Goal: Information Seeking & Learning: Stay updated

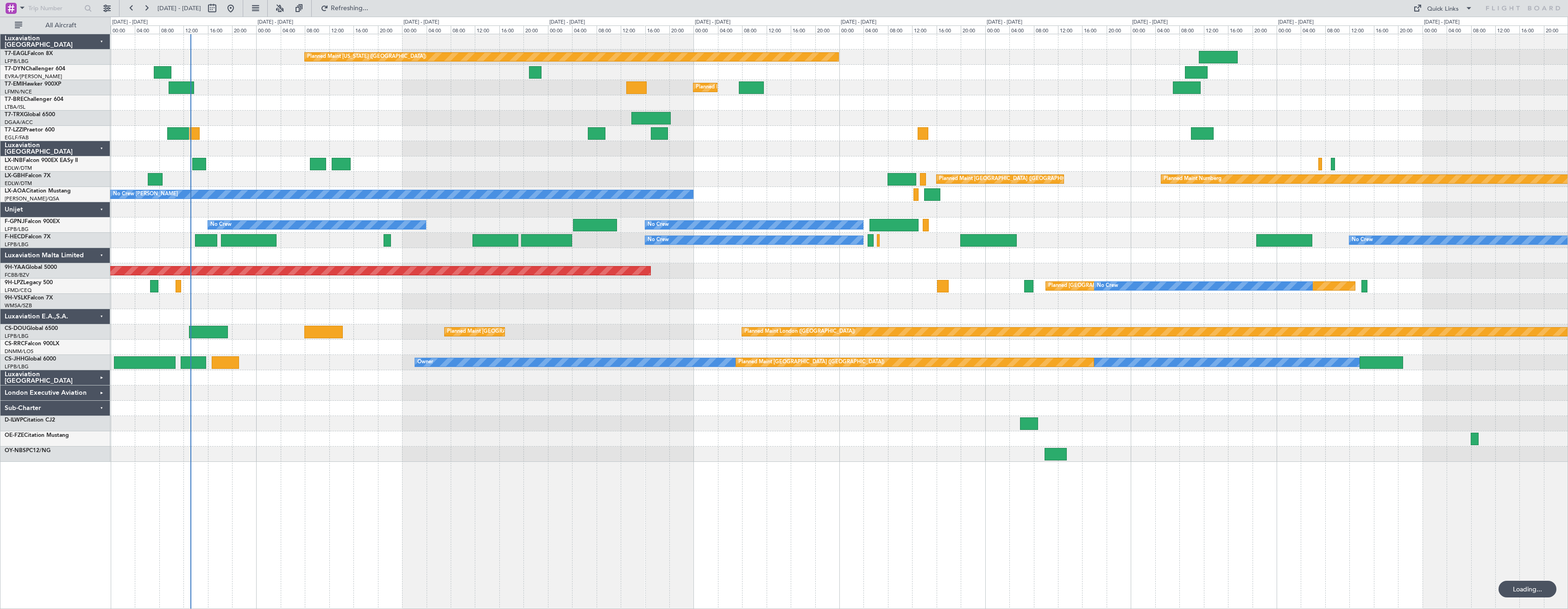
click at [611, 125] on div "Planned Maint [GEOGRAPHIC_DATA] ([GEOGRAPHIC_DATA])" at bounding box center [839, 118] width 1457 height 15
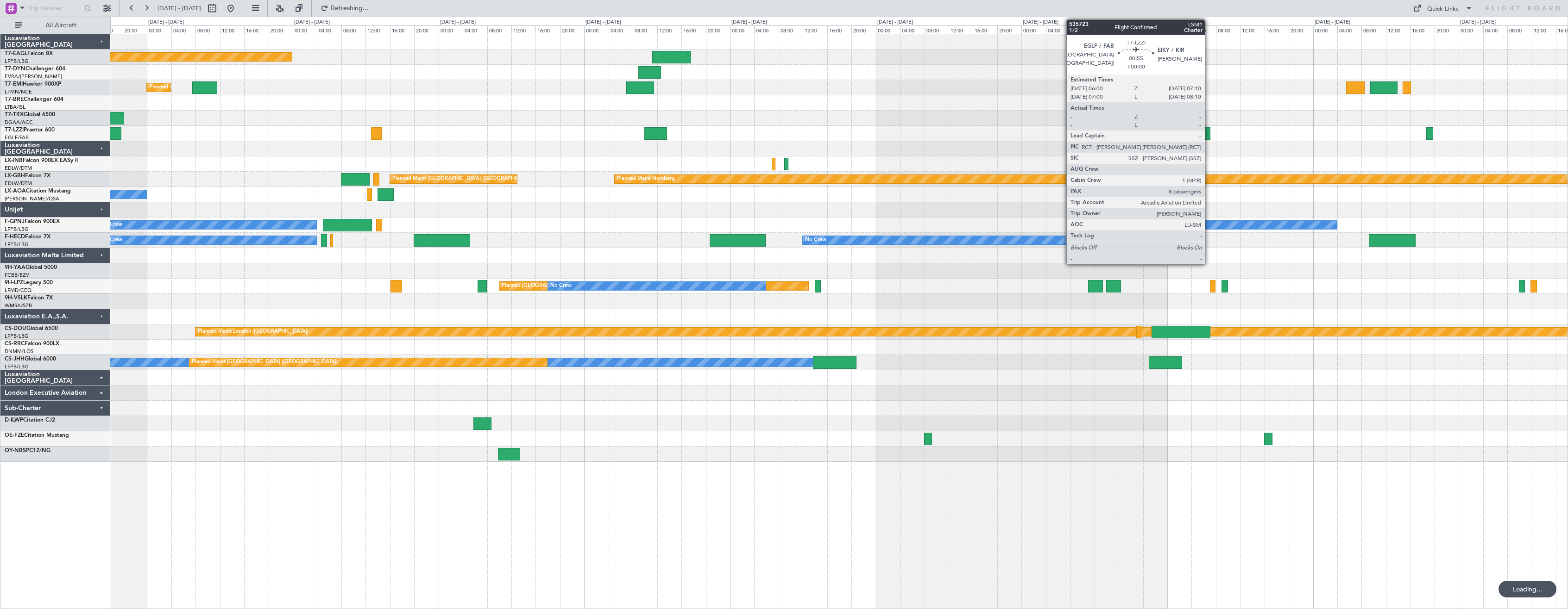
click at [632, 126] on div at bounding box center [839, 133] width 1457 height 15
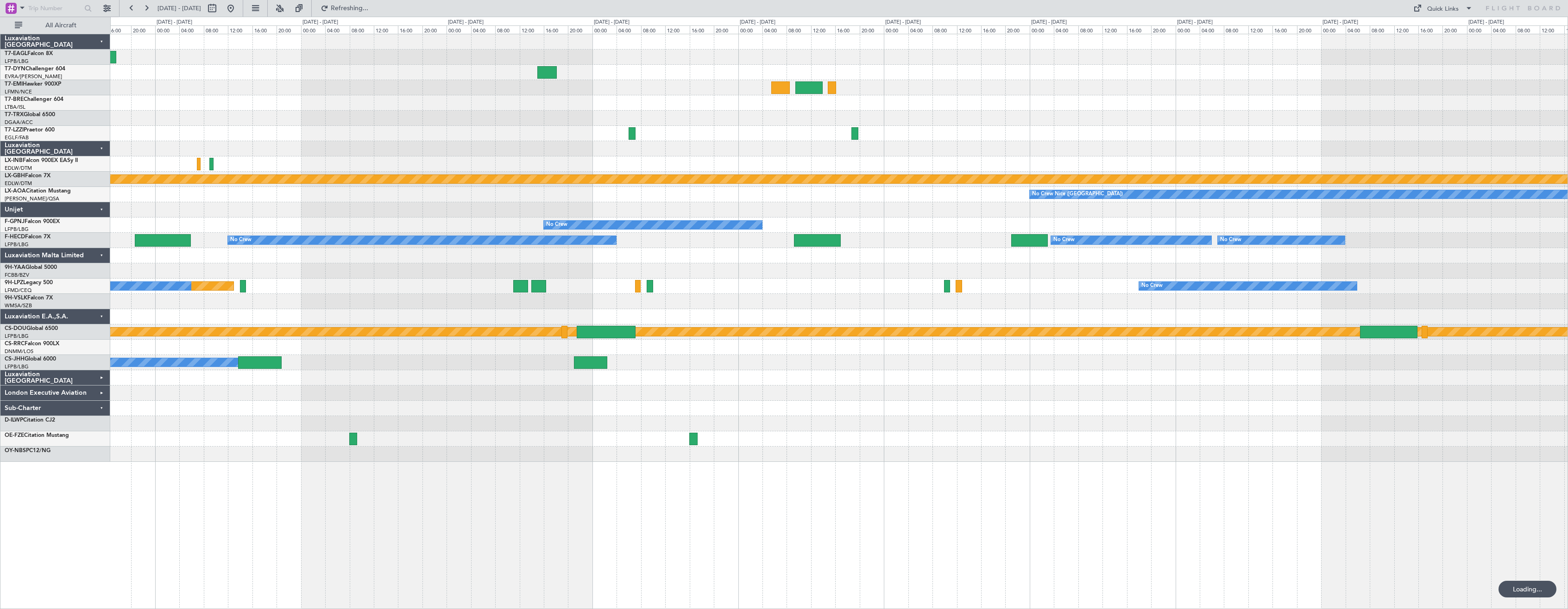
click at [623, 136] on div at bounding box center [839, 133] width 1457 height 15
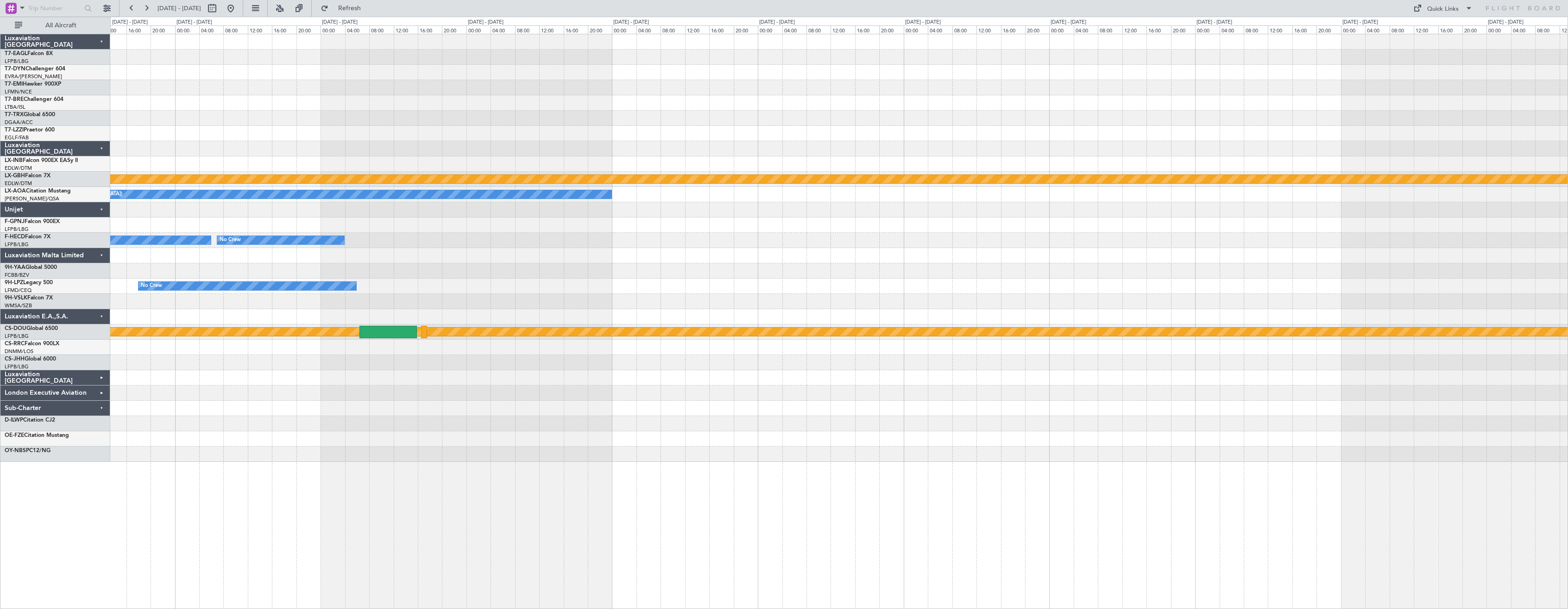
click at [871, 166] on div "Planned Maint Nurnberg No [GEOGRAPHIC_DATA] ([GEOGRAPHIC_DATA]) No Crew No Crew…" at bounding box center [839, 248] width 1457 height 428
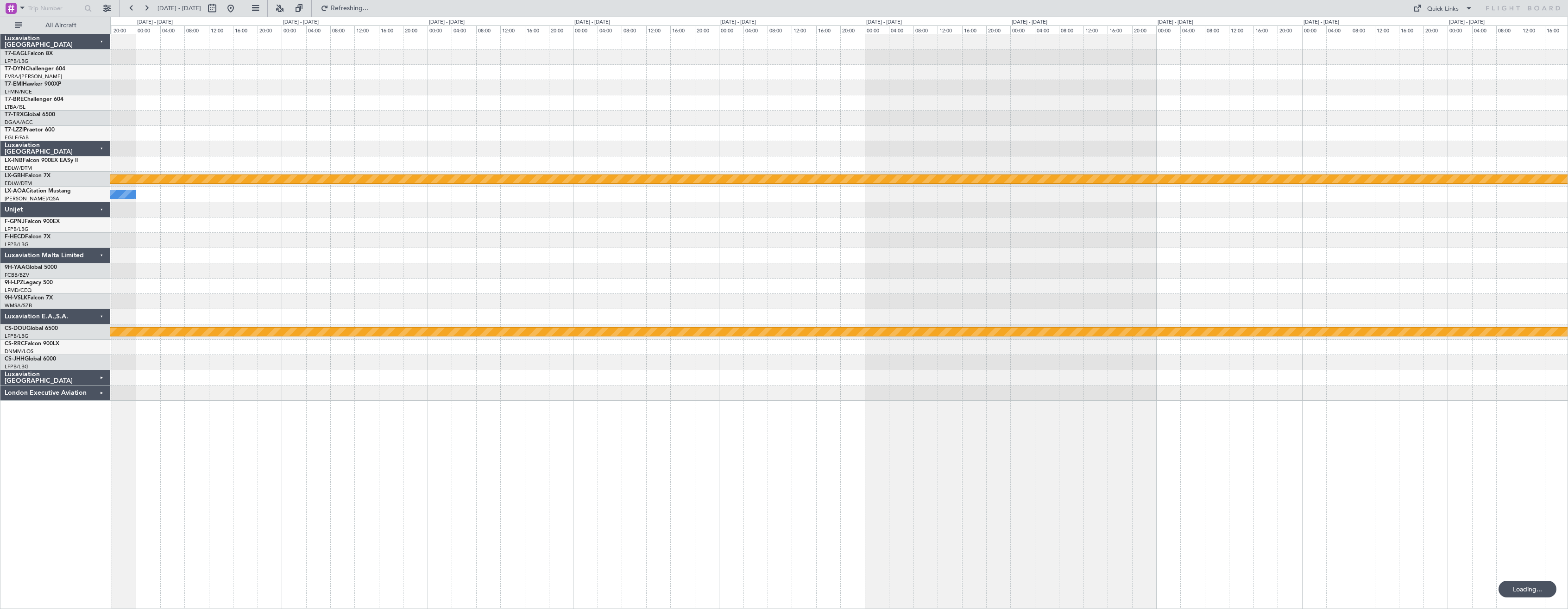
click at [1094, 119] on div at bounding box center [839, 118] width 1457 height 15
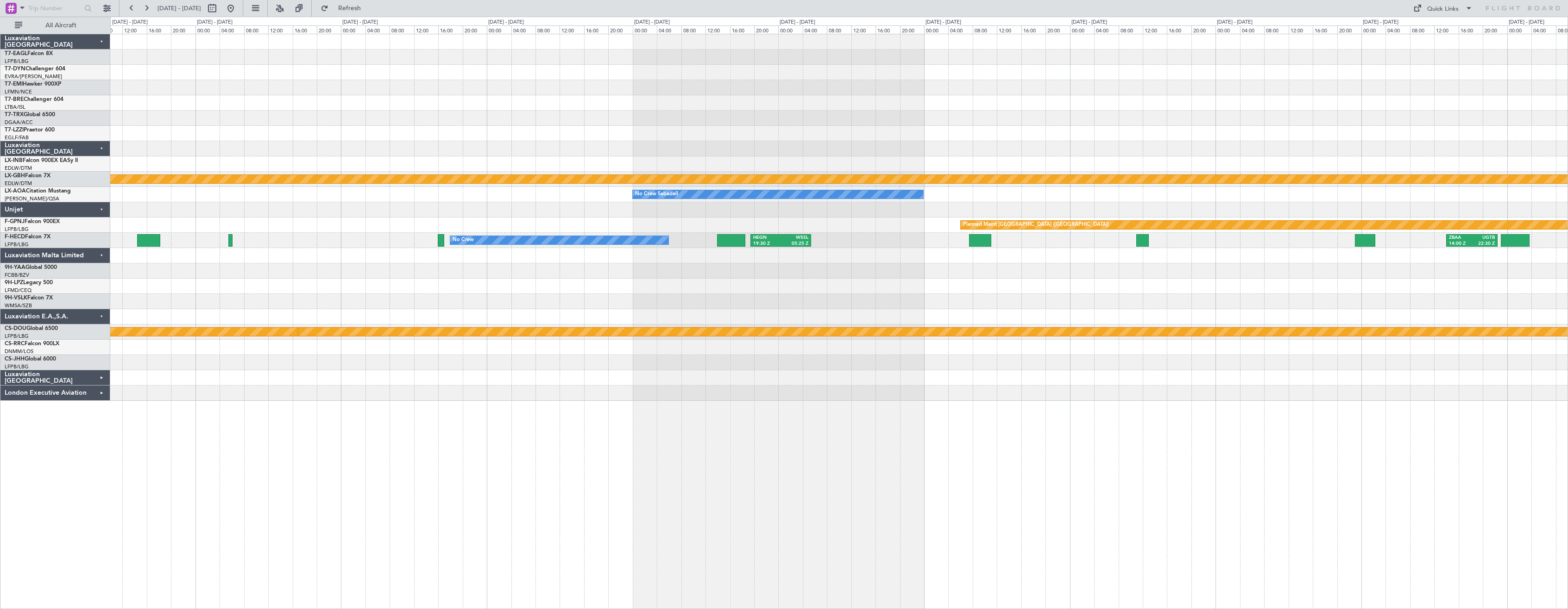
click at [1259, 117] on div at bounding box center [839, 118] width 1457 height 15
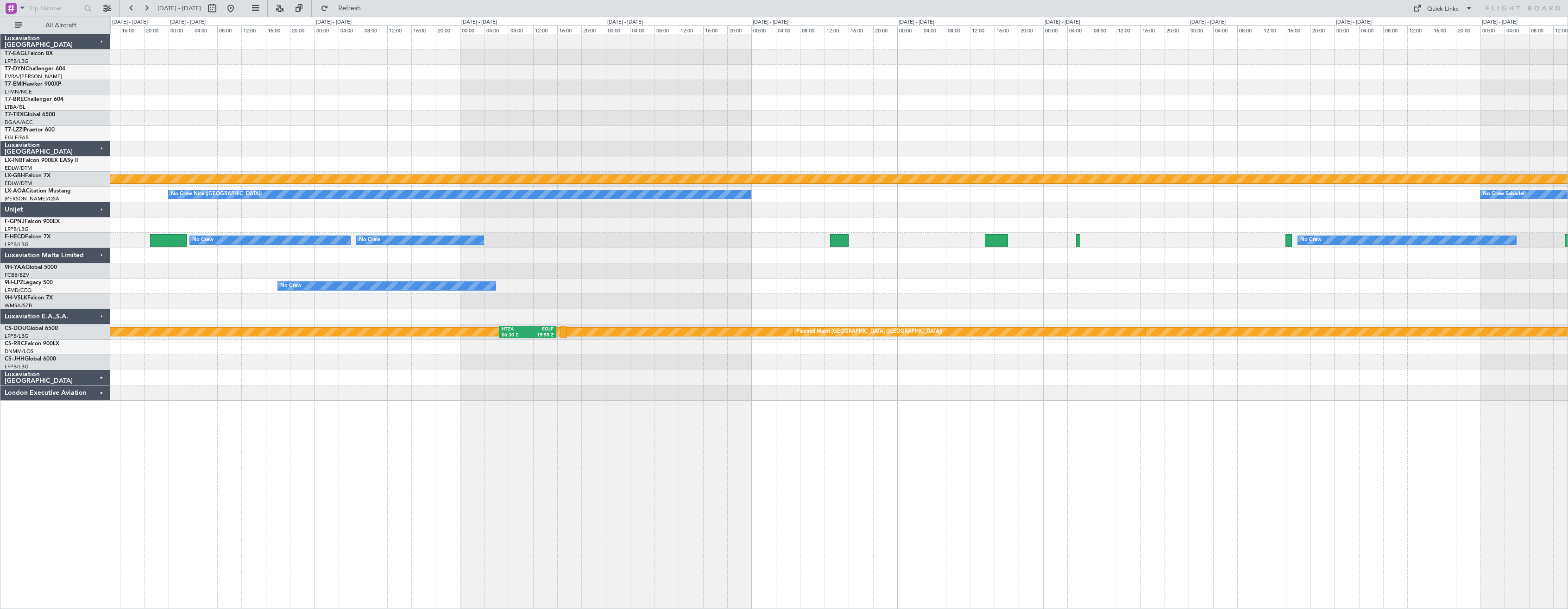
click at [950, 128] on div "Planned Maint Nurnberg No Crew Sabadell No [GEOGRAPHIC_DATA] ([GEOGRAPHIC_DATA]…" at bounding box center [839, 217] width 1457 height 367
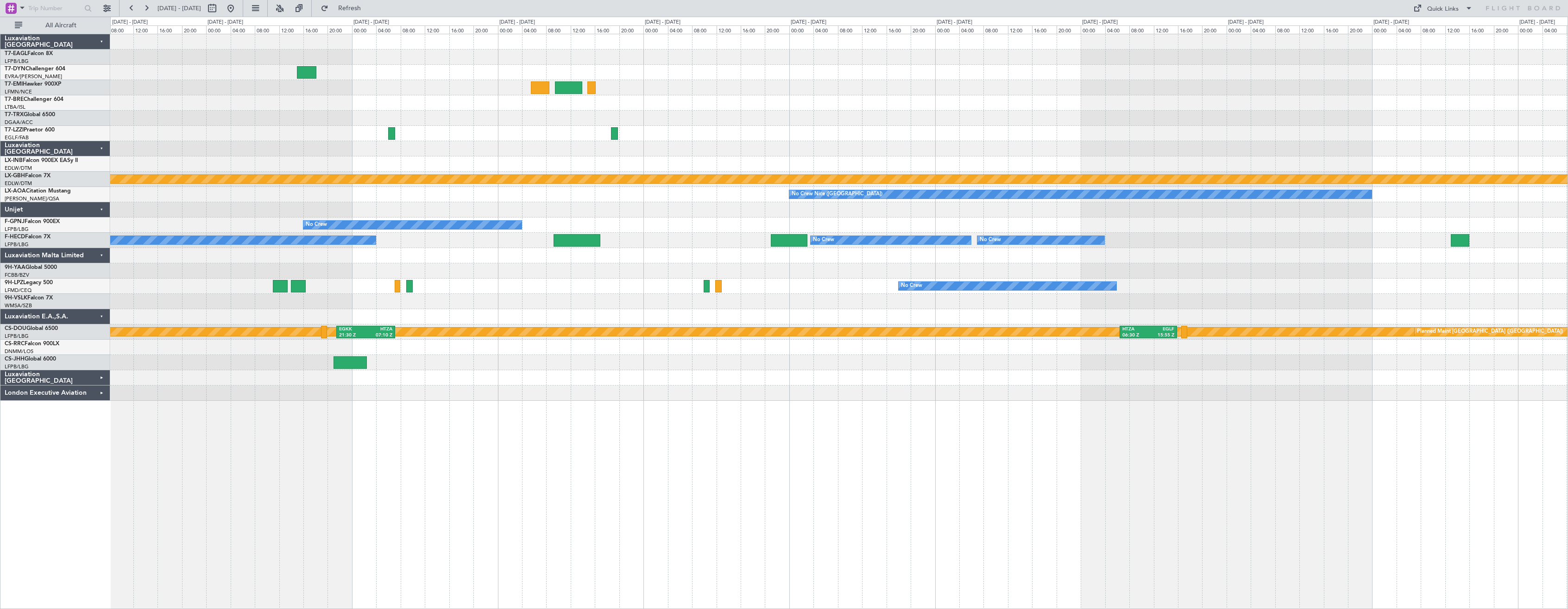
click at [857, 144] on div "Planned Maint Nurnberg No [GEOGRAPHIC_DATA] ([GEOGRAPHIC_DATA]) No Crew No Crew…" at bounding box center [839, 217] width 1457 height 367
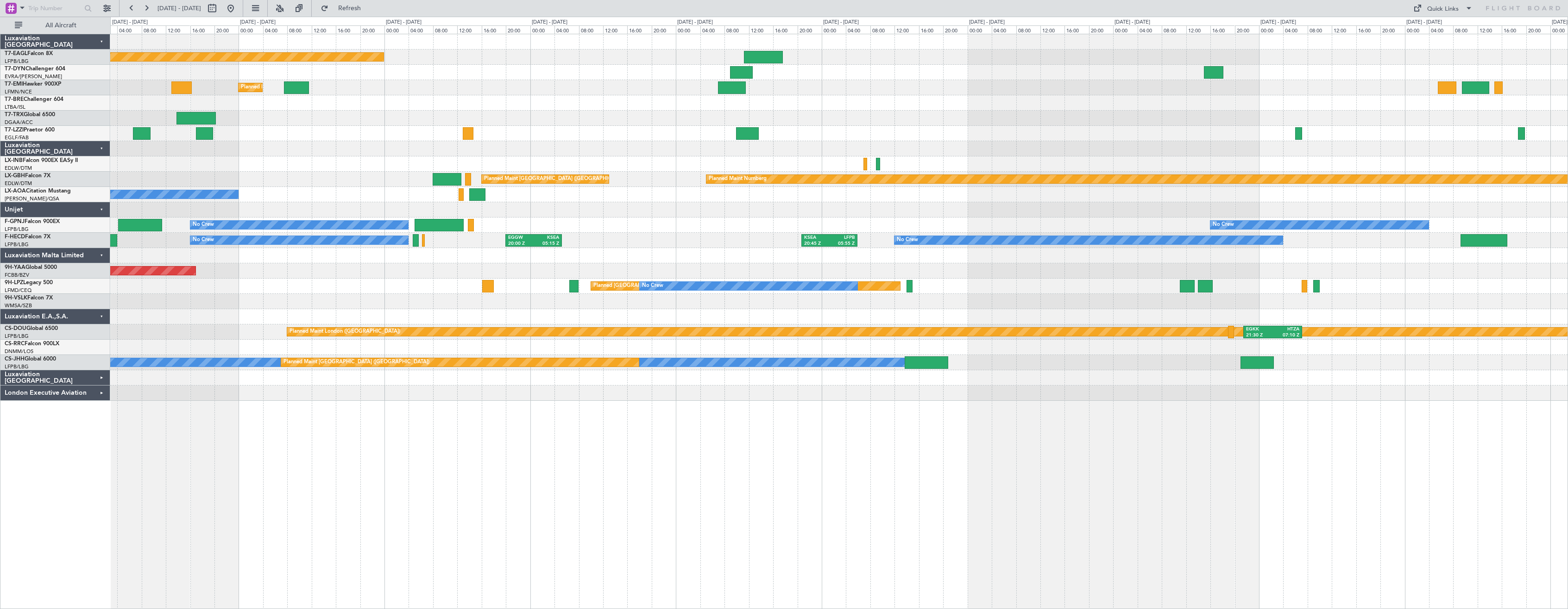
click at [902, 153] on div at bounding box center [839, 148] width 1457 height 15
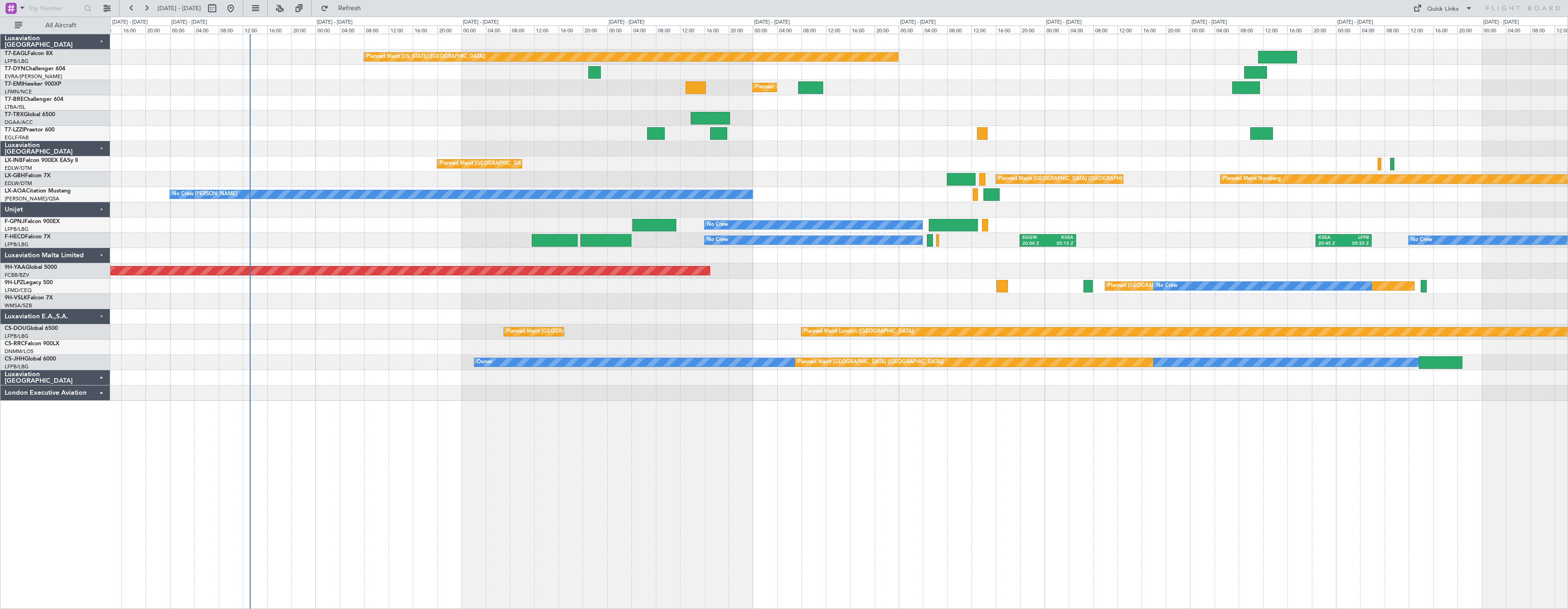
click at [919, 149] on div at bounding box center [839, 148] width 1457 height 15
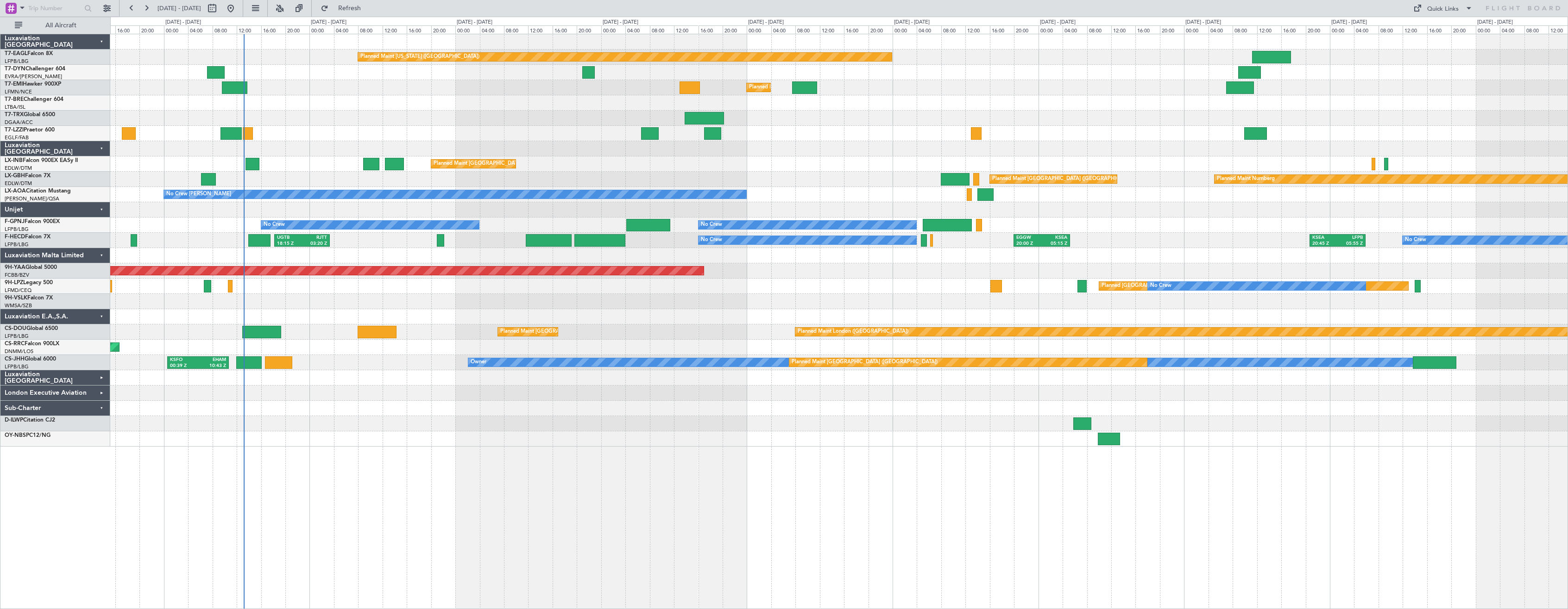
click at [790, 465] on div "Planned Maint [US_STATE] ([GEOGRAPHIC_DATA]) Planned Maint [GEOGRAPHIC_DATA] Pl…" at bounding box center [839, 322] width 1458 height 576
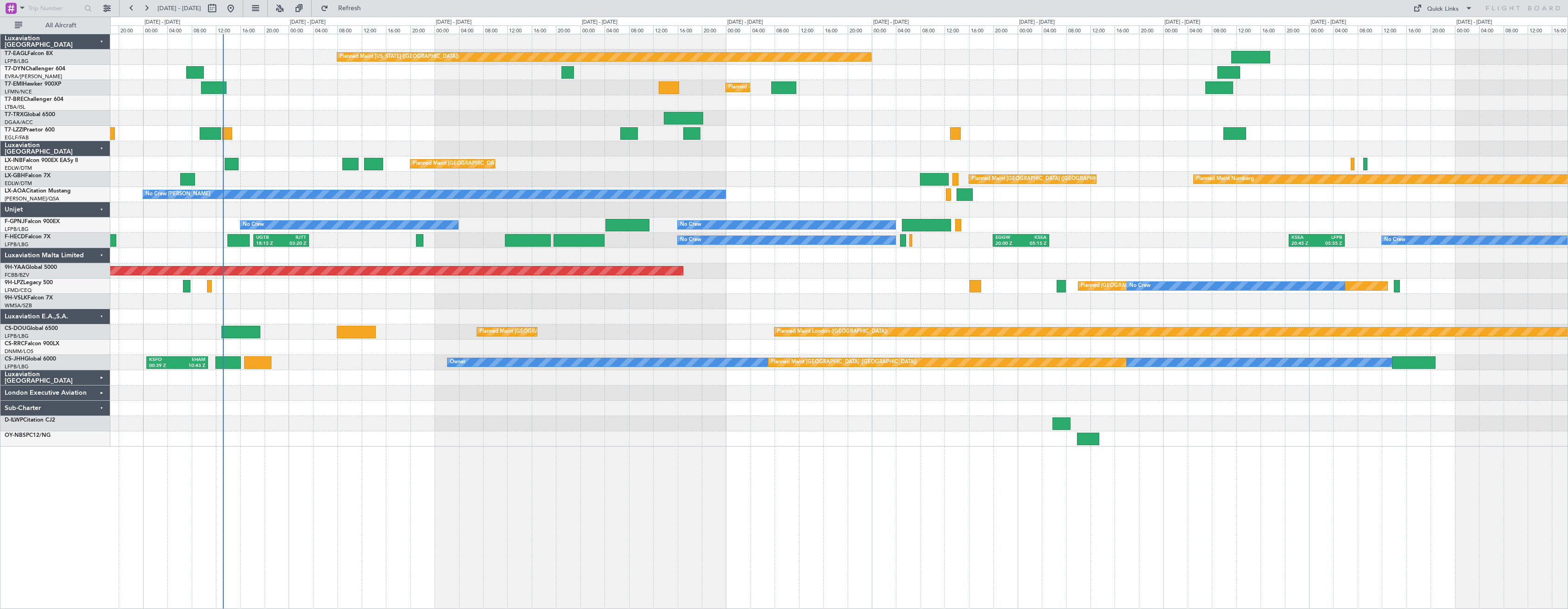
click at [770, 464] on div "Planned Maint [US_STATE] ([GEOGRAPHIC_DATA]) Planned Maint [GEOGRAPHIC_DATA] Pl…" at bounding box center [839, 322] width 1458 height 576
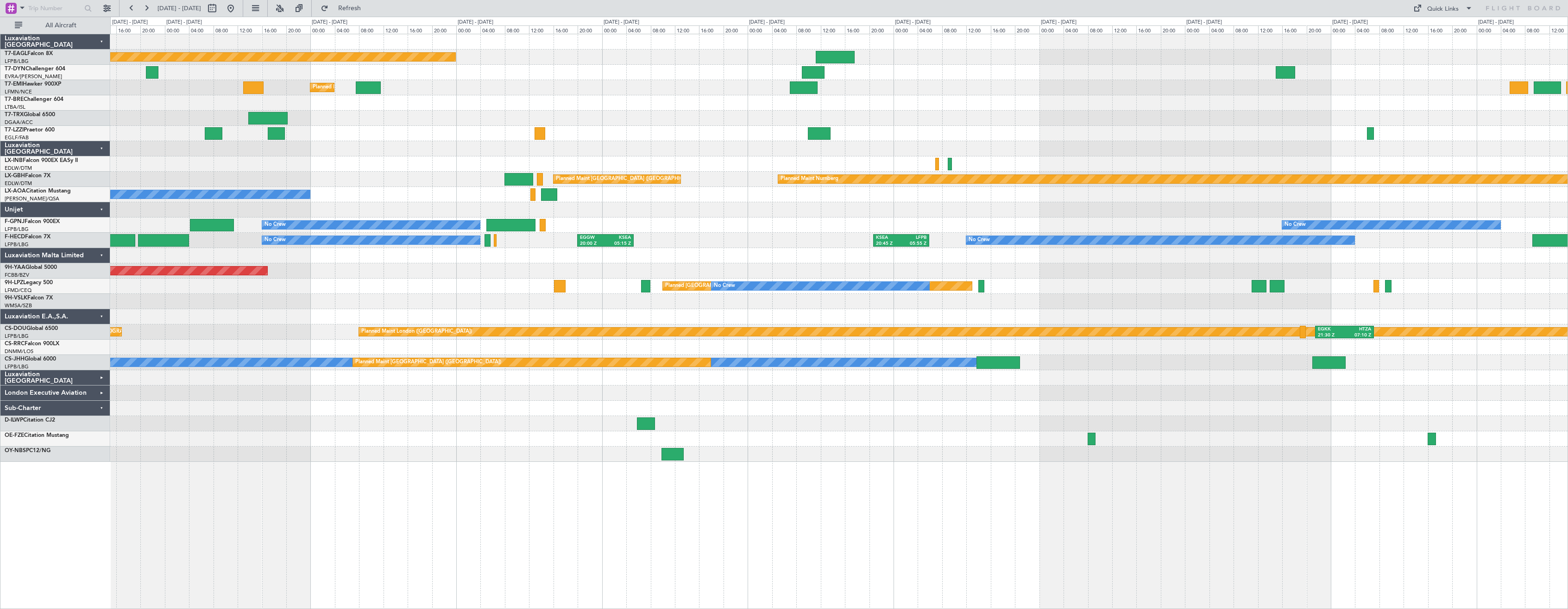
click at [895, 458] on div "Planned Maint [US_STATE] ([GEOGRAPHIC_DATA]) Planned Maint [GEOGRAPHIC_DATA] Pl…" at bounding box center [839, 248] width 1457 height 428
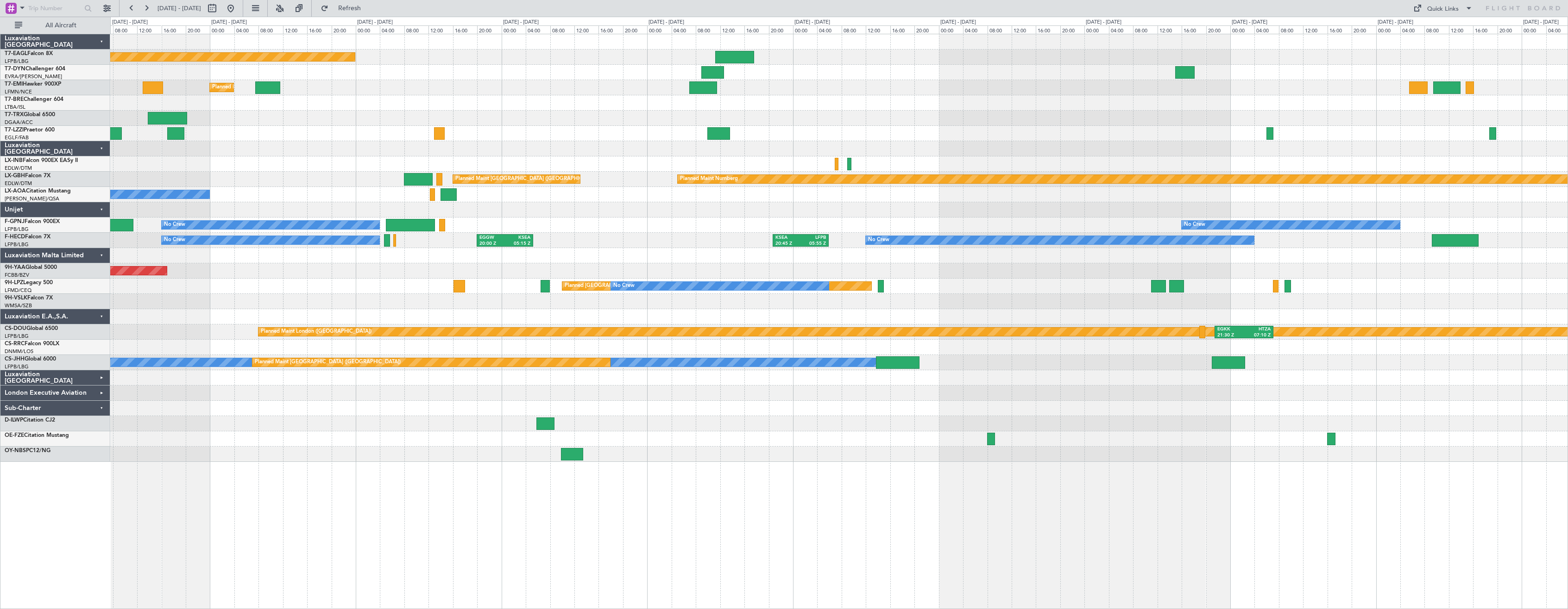
click at [99, 392] on div "London Executive Aviation" at bounding box center [55, 393] width 110 height 15
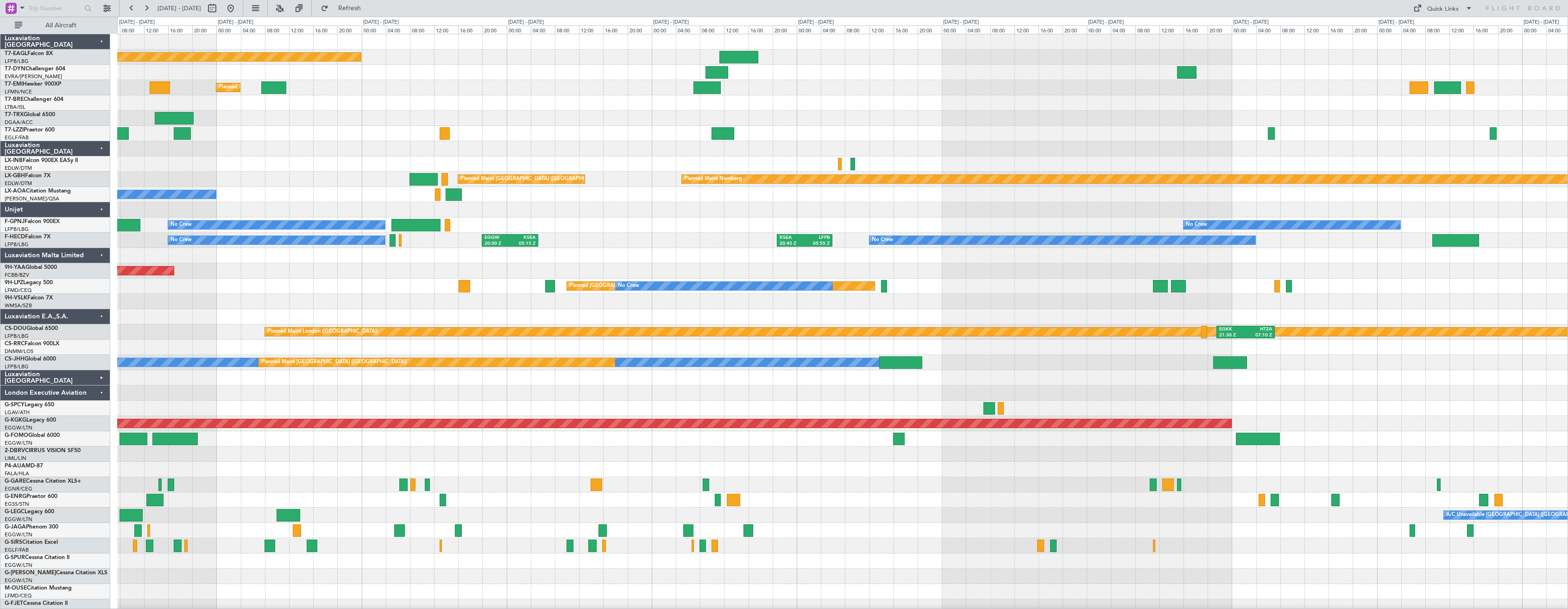
scroll to position [142, 0]
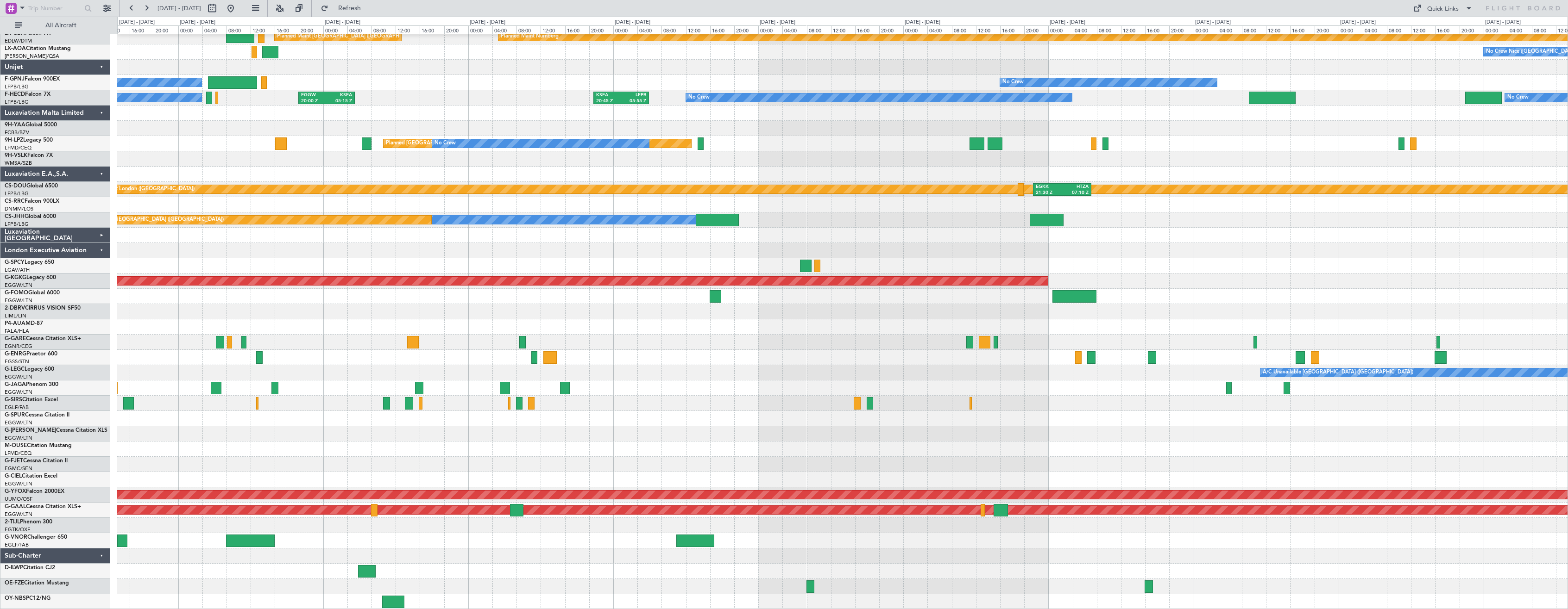
click at [635, 373] on div "Planned Maint [GEOGRAPHIC_DATA] ([GEOGRAPHIC_DATA]) Planned Maint Nurnberg Plan…" at bounding box center [842, 251] width 1451 height 718
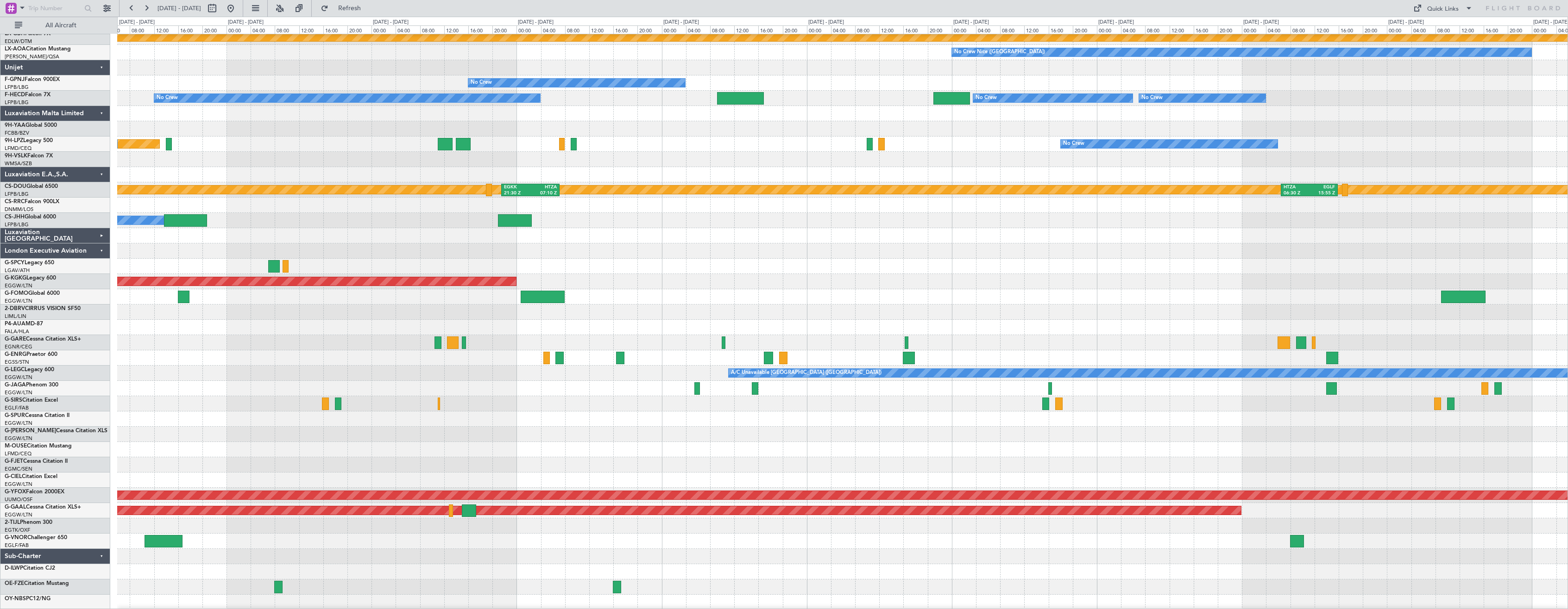
click at [720, 295] on div at bounding box center [842, 297] width 1451 height 15
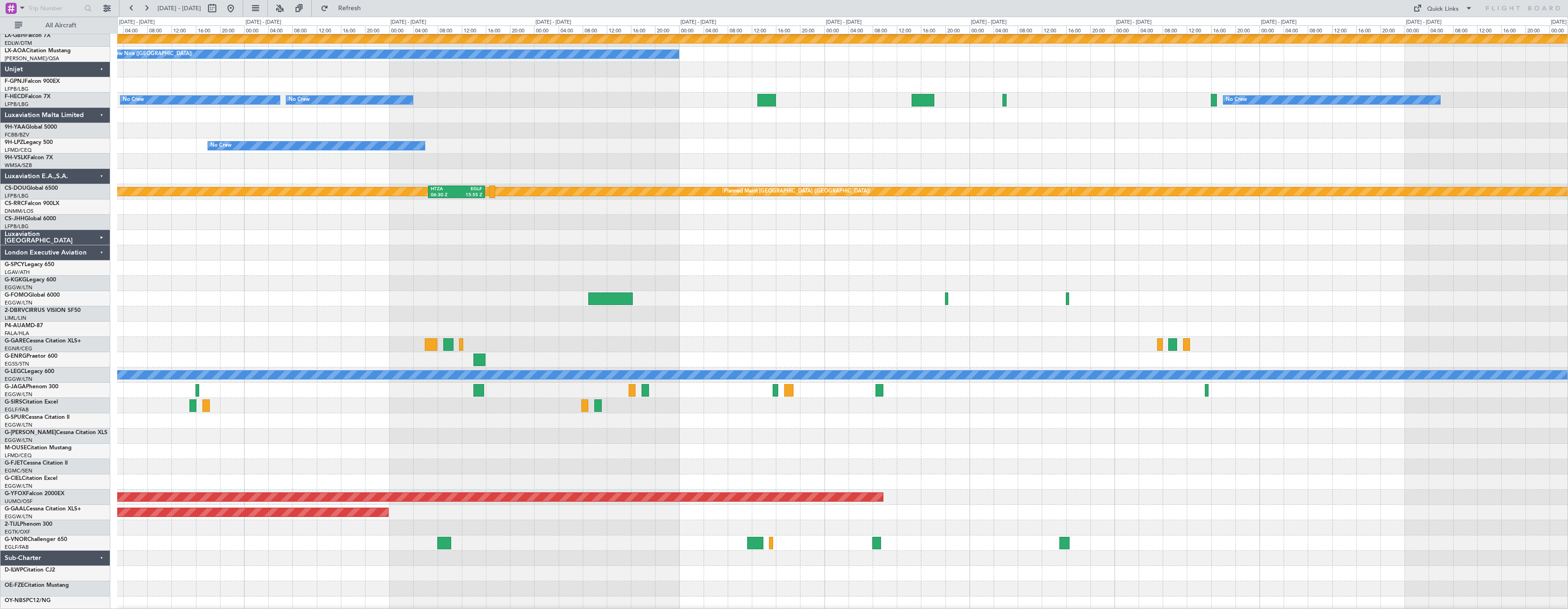
click at [587, 266] on div at bounding box center [842, 268] width 1451 height 15
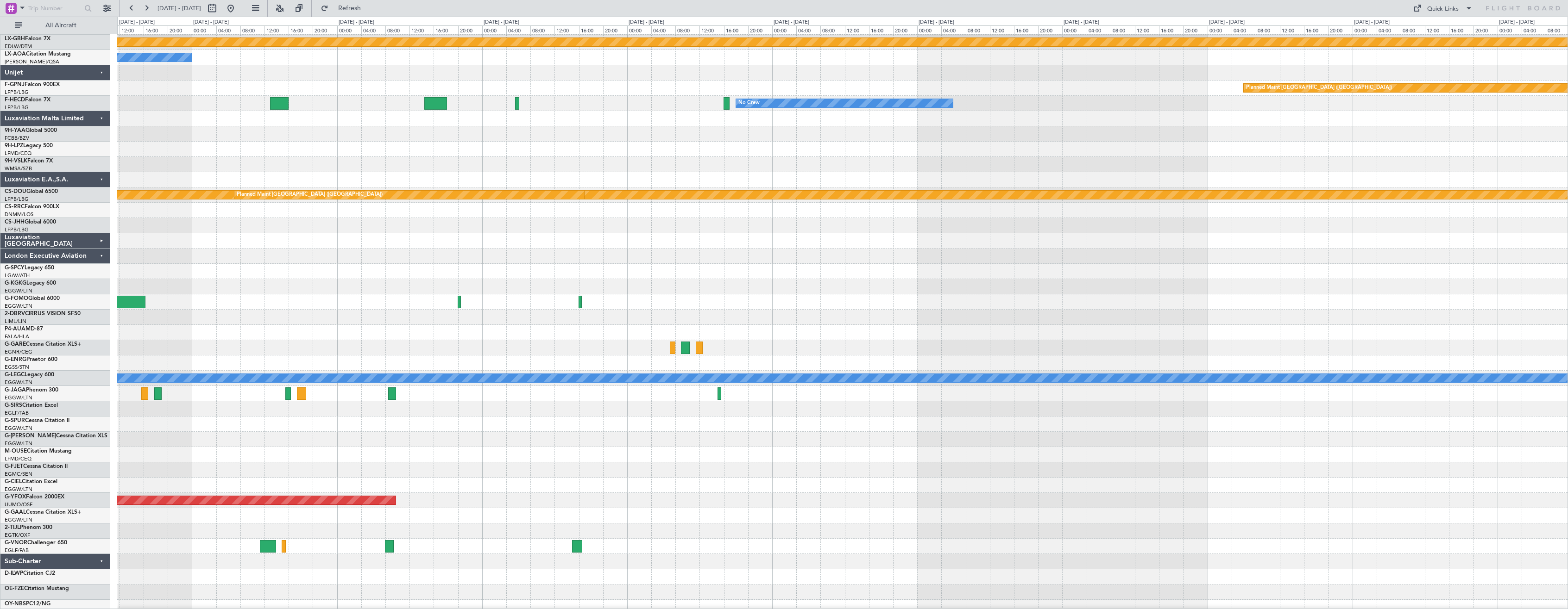
click at [548, 261] on div at bounding box center [842, 256] width 1451 height 15
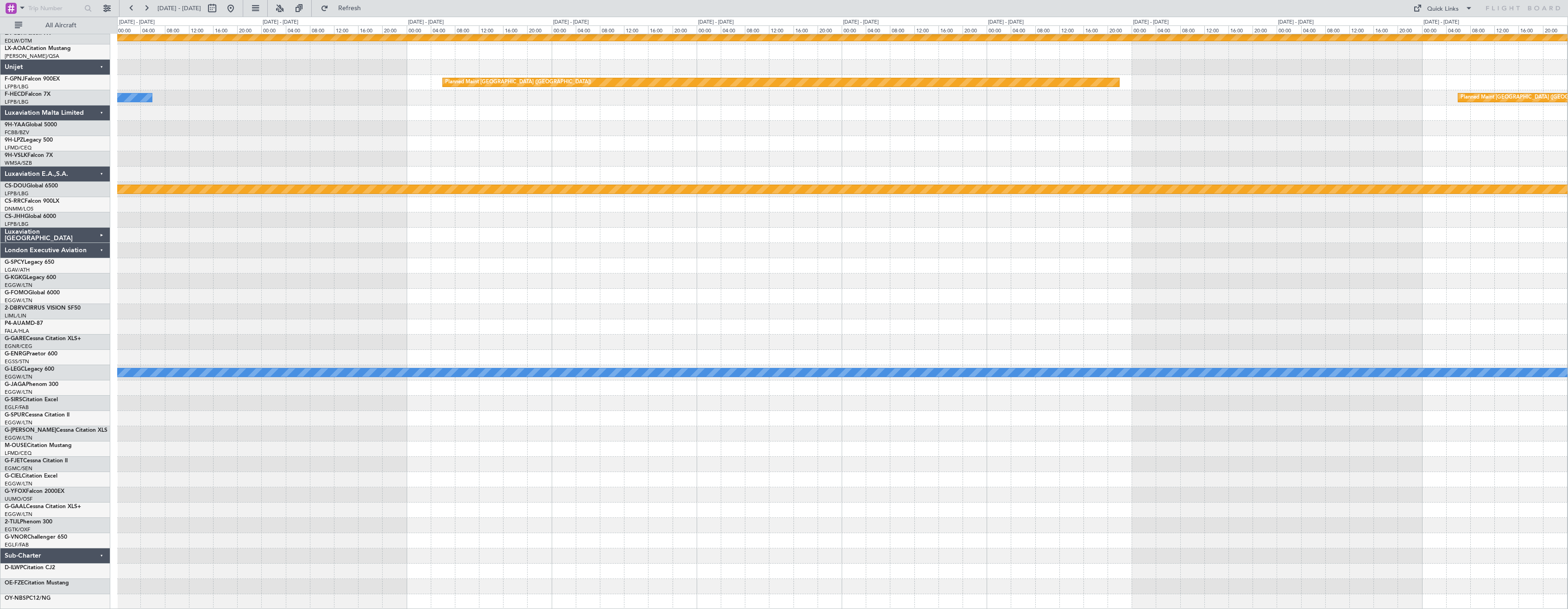
click at [745, 199] on div "Planned Maint Nurnberg Planned Maint [GEOGRAPHIC_DATA] ([GEOGRAPHIC_DATA]) No C…" at bounding box center [842, 251] width 1451 height 718
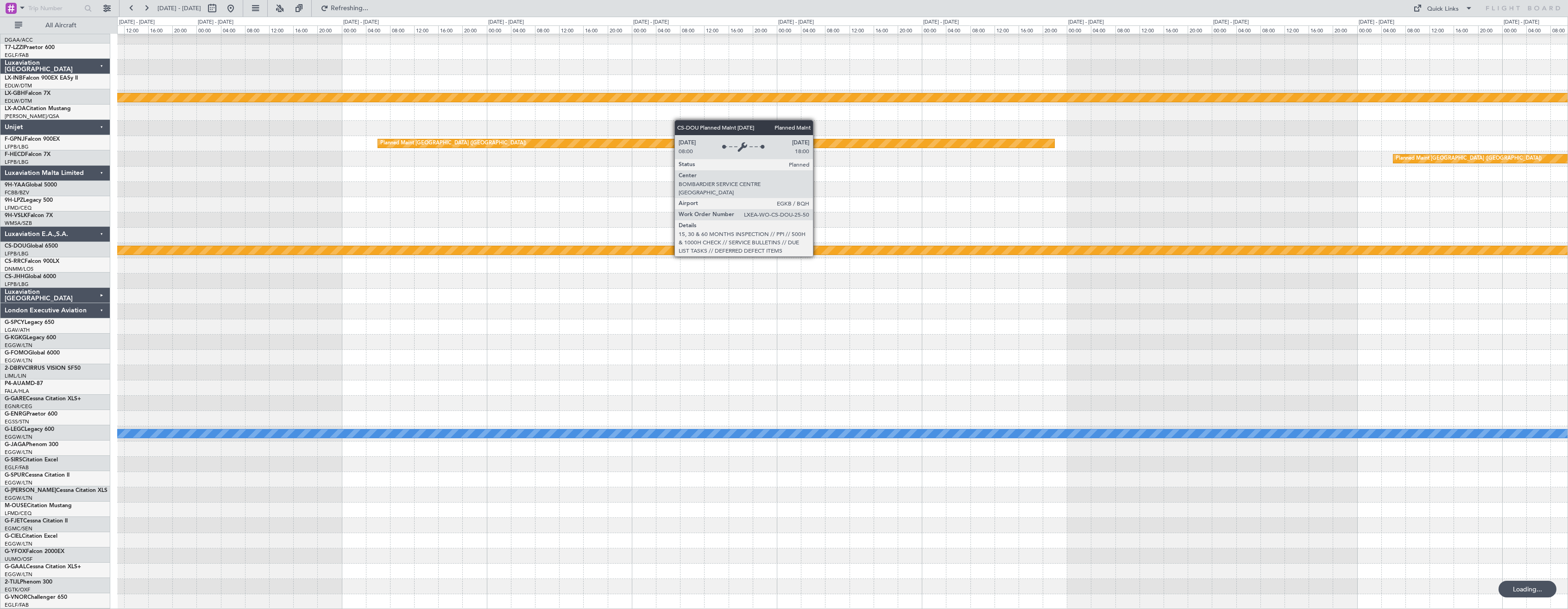
scroll to position [82, 0]
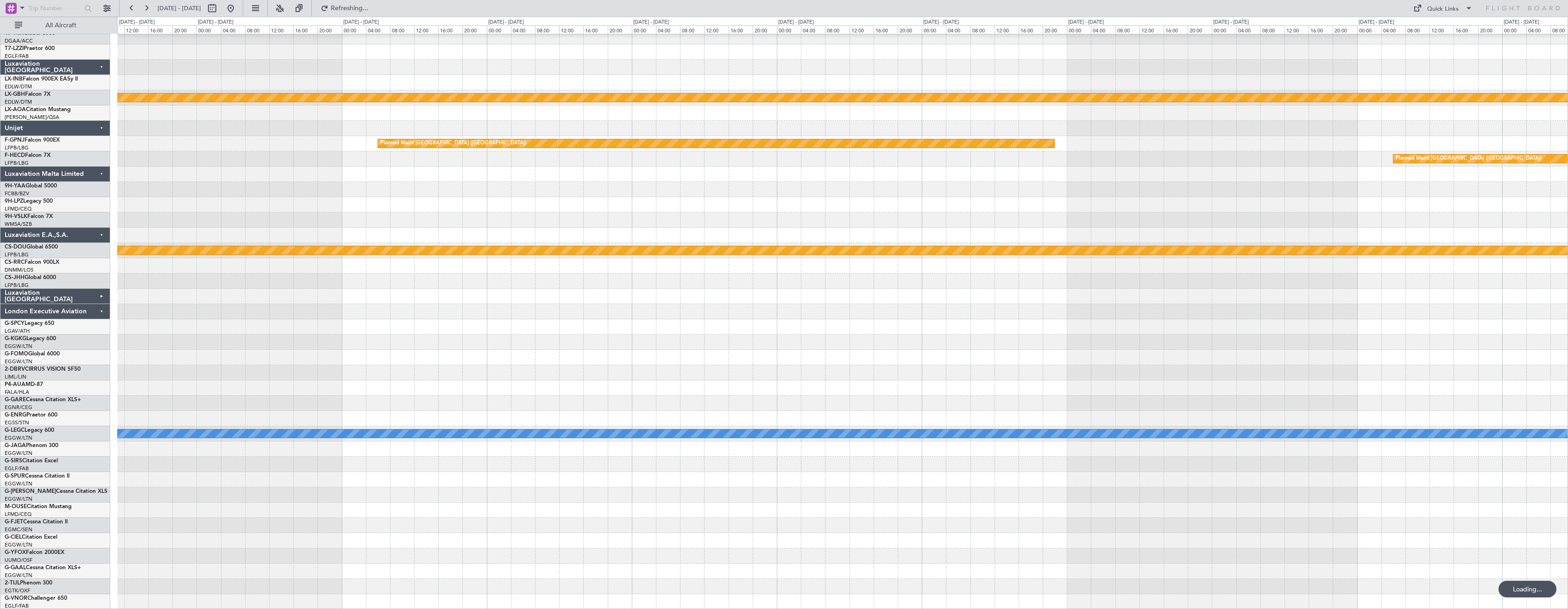
click at [1048, 243] on div "Planned Maint Nurnberg Planned Maint [GEOGRAPHIC_DATA] ([GEOGRAPHIC_DATA]) Plan…" at bounding box center [842, 281] width 1451 height 657
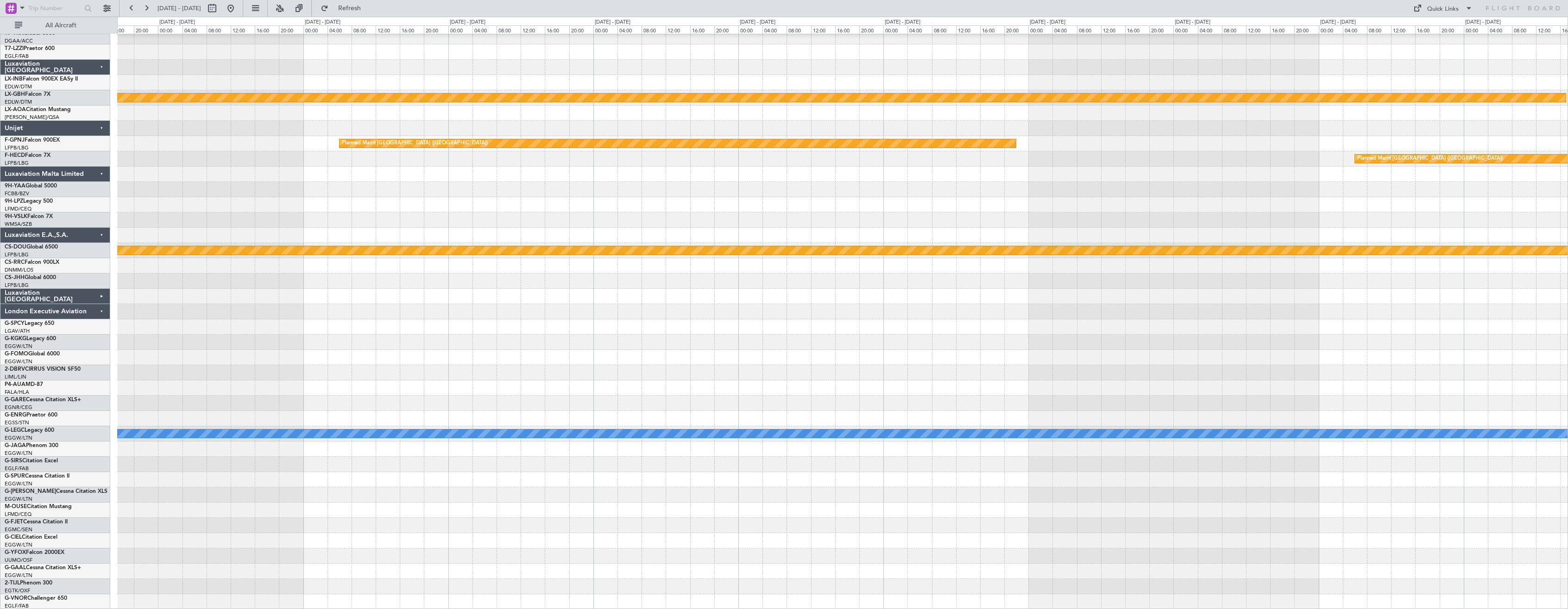
scroll to position [0, 0]
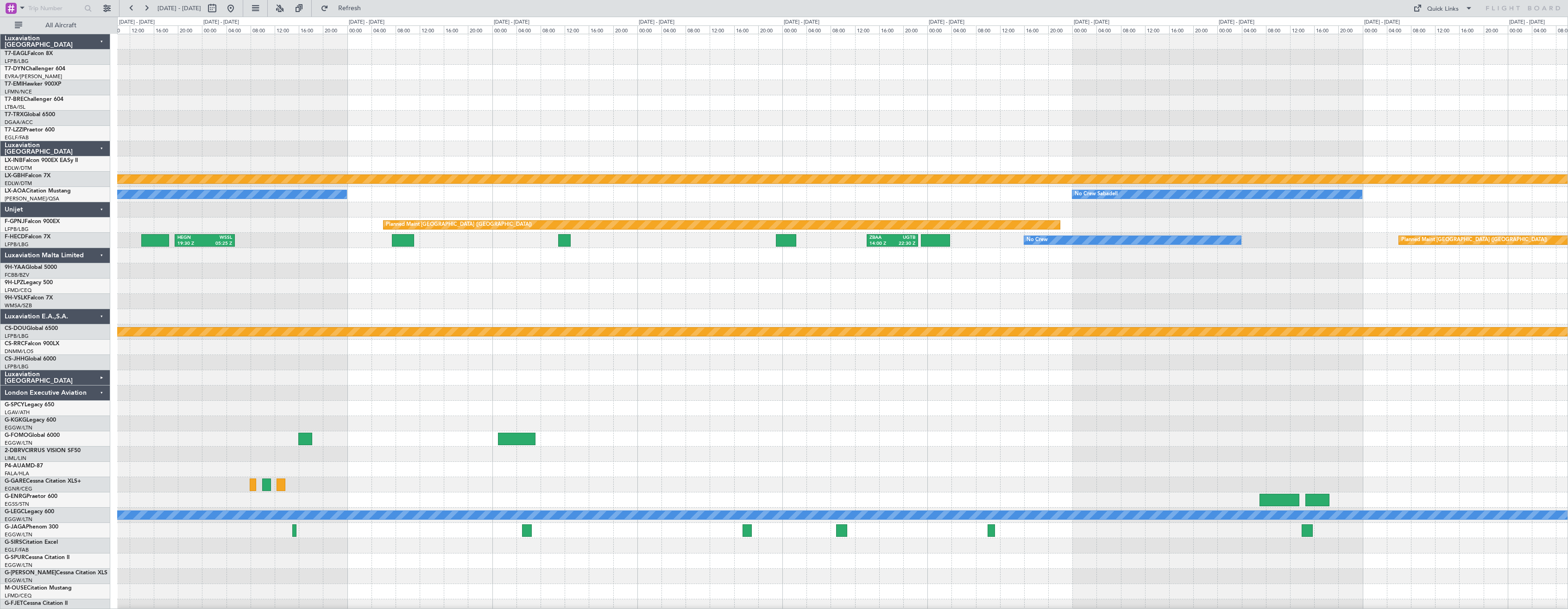
click at [1054, 449] on div "Planned Maint Nurnberg No Crew Sabadell No Crew Sabadell Planned Maint [GEOGRAP…" at bounding box center [842, 363] width 1451 height 657
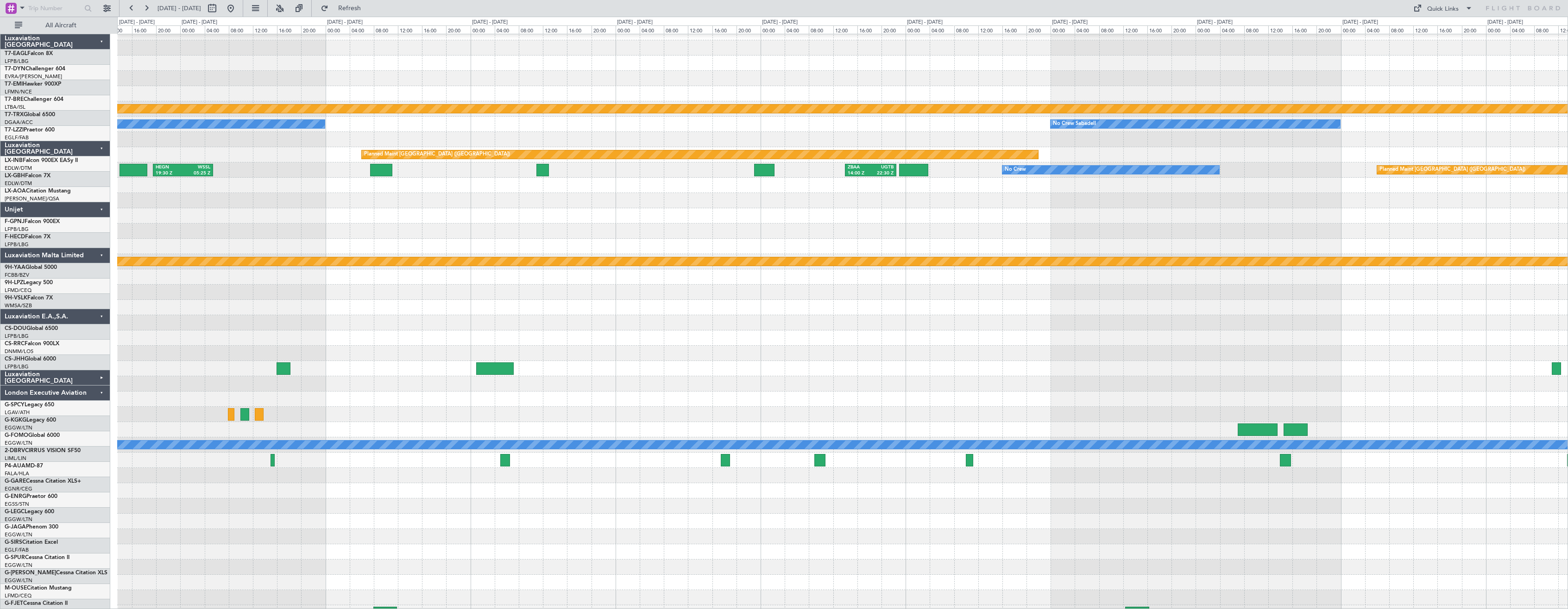
scroll to position [82, 0]
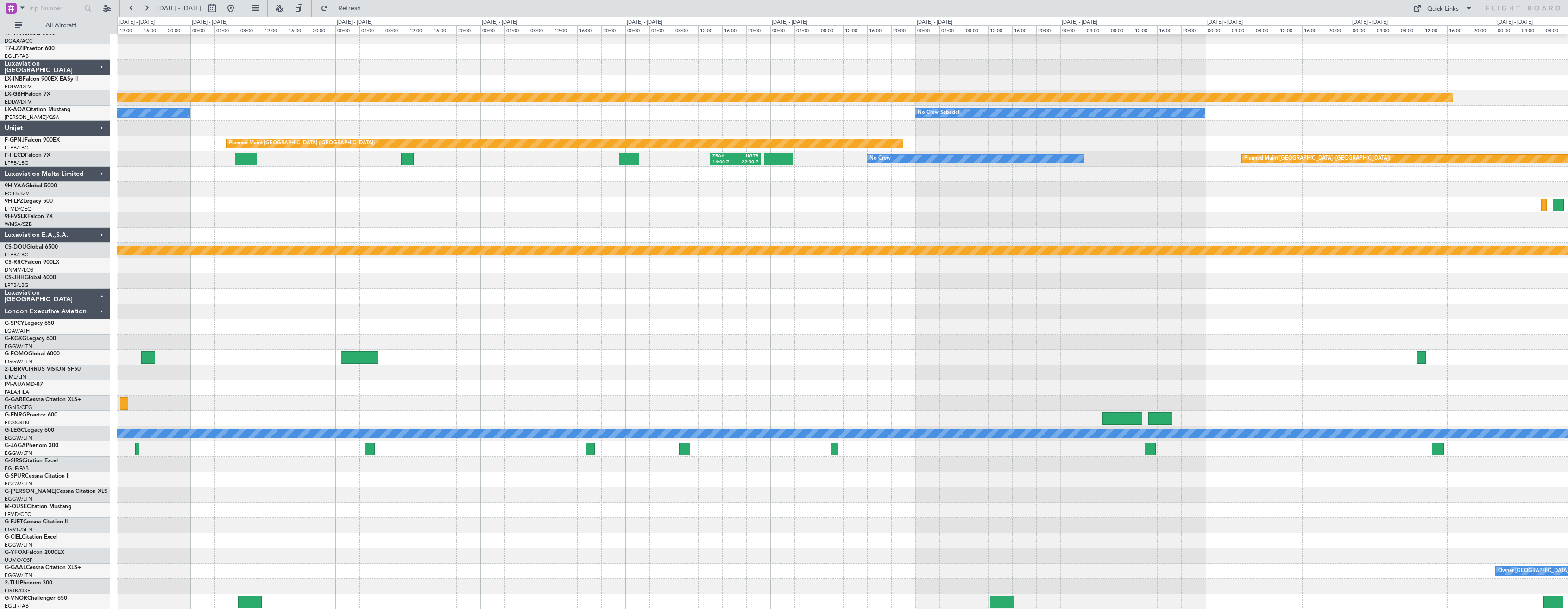
click at [1012, 268] on div "Planned Maint Nurnberg No Crew Sabadell No Crew Sabadell Planned Maint [GEOGRAP…" at bounding box center [842, 281] width 1451 height 657
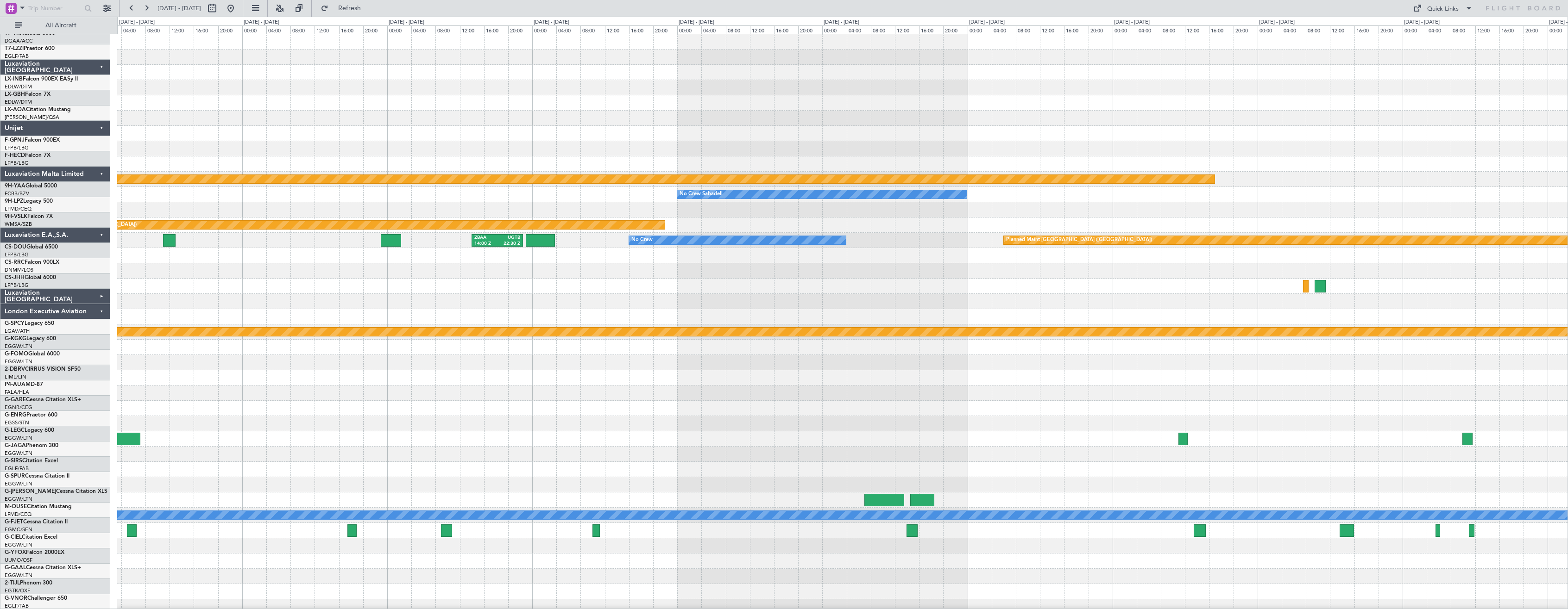
scroll to position [0, 0]
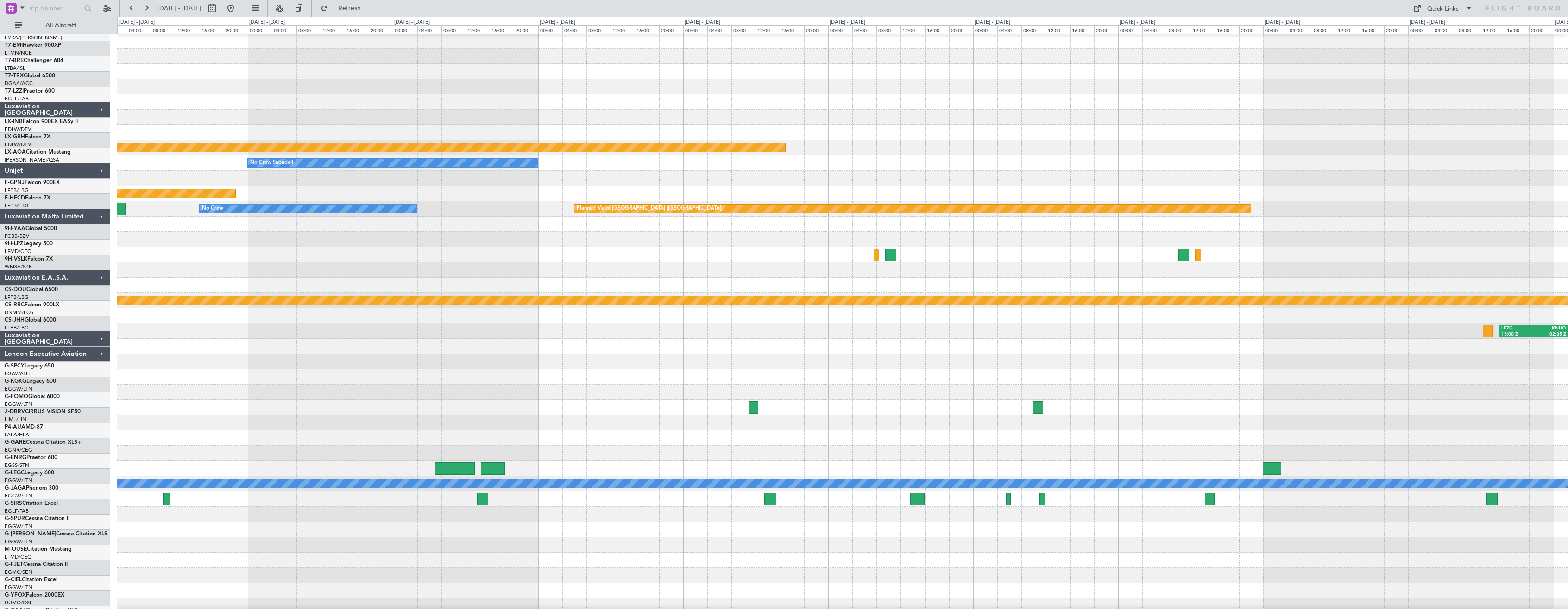
click at [887, 158] on div "No Crew Sabadell Planned Maint [GEOGRAPHIC_DATA]" at bounding box center [842, 163] width 1451 height 15
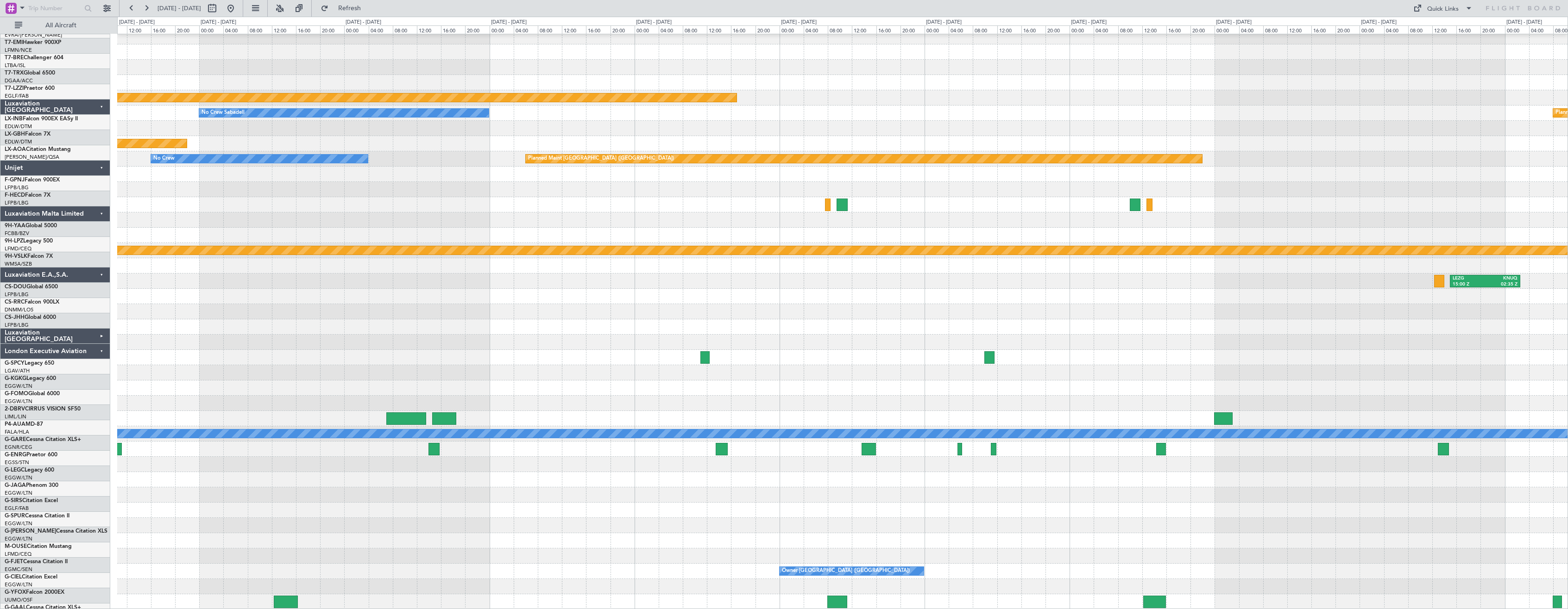
scroll to position [82, 0]
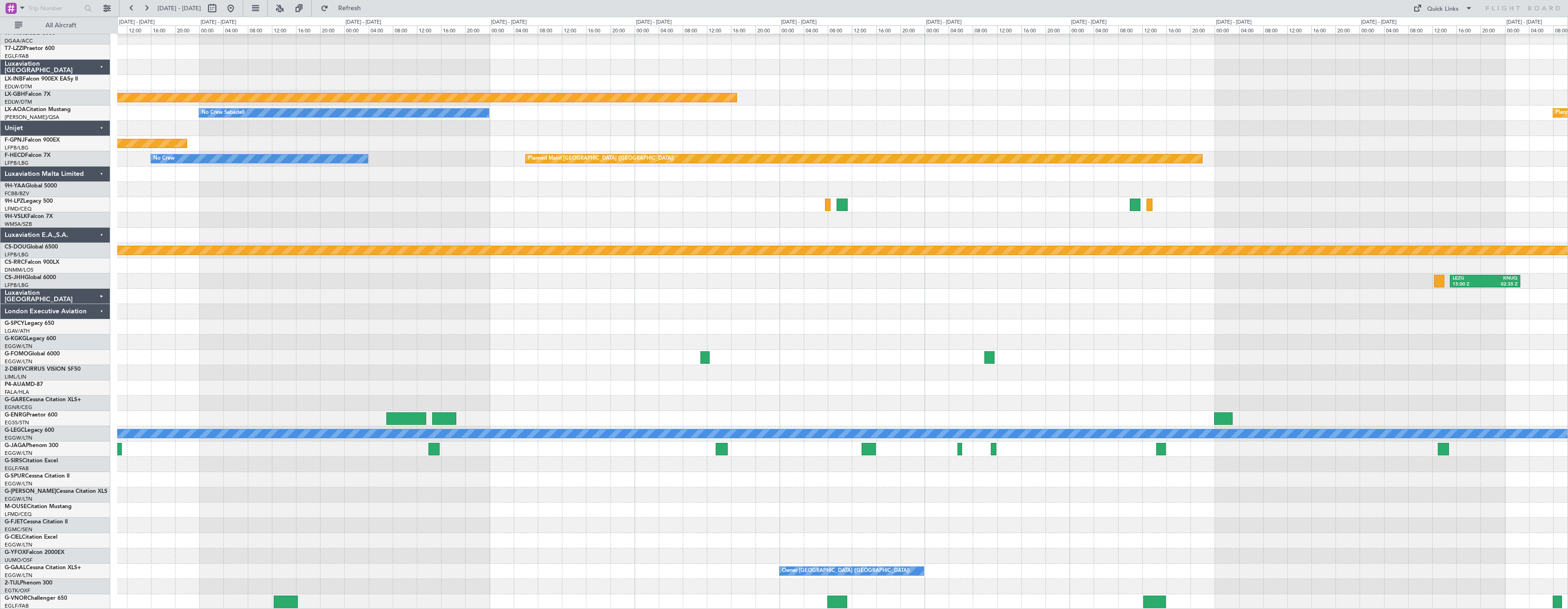
click at [945, 216] on div "Planned Maint Nurnberg No Crew Sabadell Planned Maint [GEOGRAPHIC_DATA] Planned…" at bounding box center [842, 281] width 1451 height 657
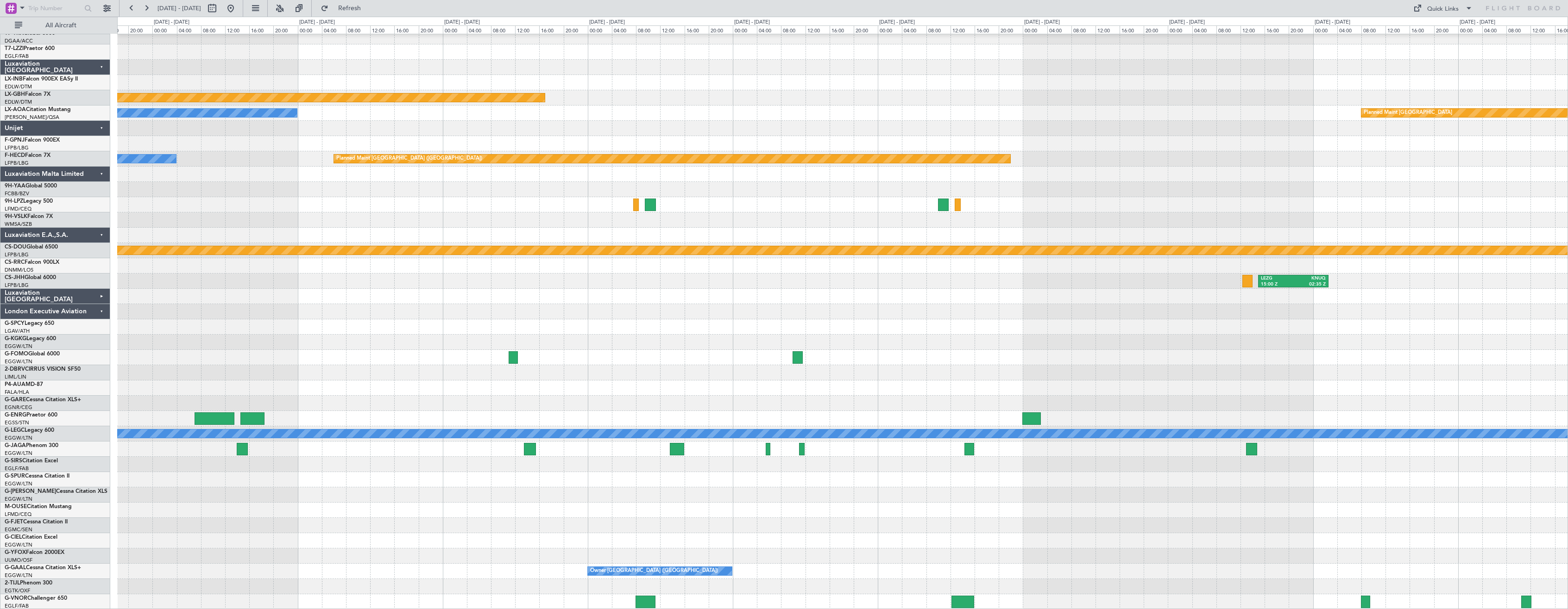
click at [828, 172] on div "Planned Maint Nurnberg No Crew Sabadell Planned Maint [GEOGRAPHIC_DATA] Planned…" at bounding box center [842, 281] width 1451 height 657
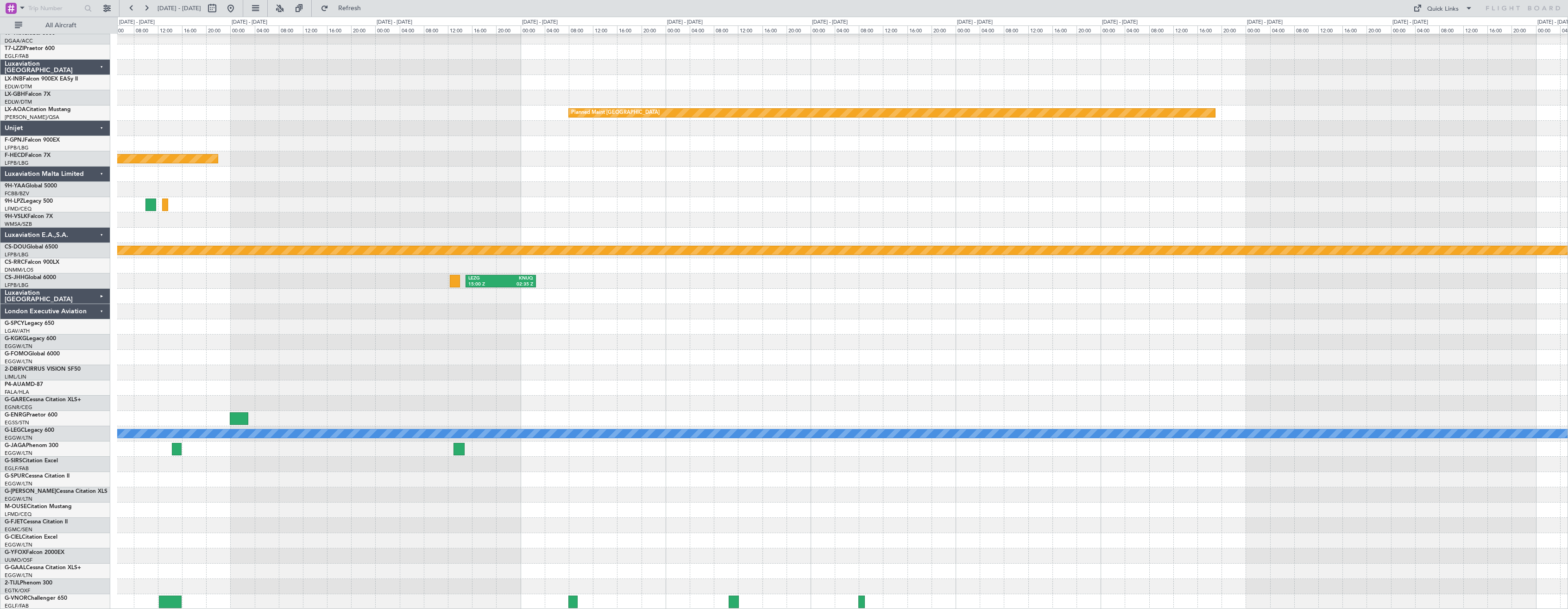
click at [830, 176] on div "Planned Maint [GEOGRAPHIC_DATA] Planned Maint [GEOGRAPHIC_DATA] ([GEOGRAPHIC_DA…" at bounding box center [842, 281] width 1451 height 657
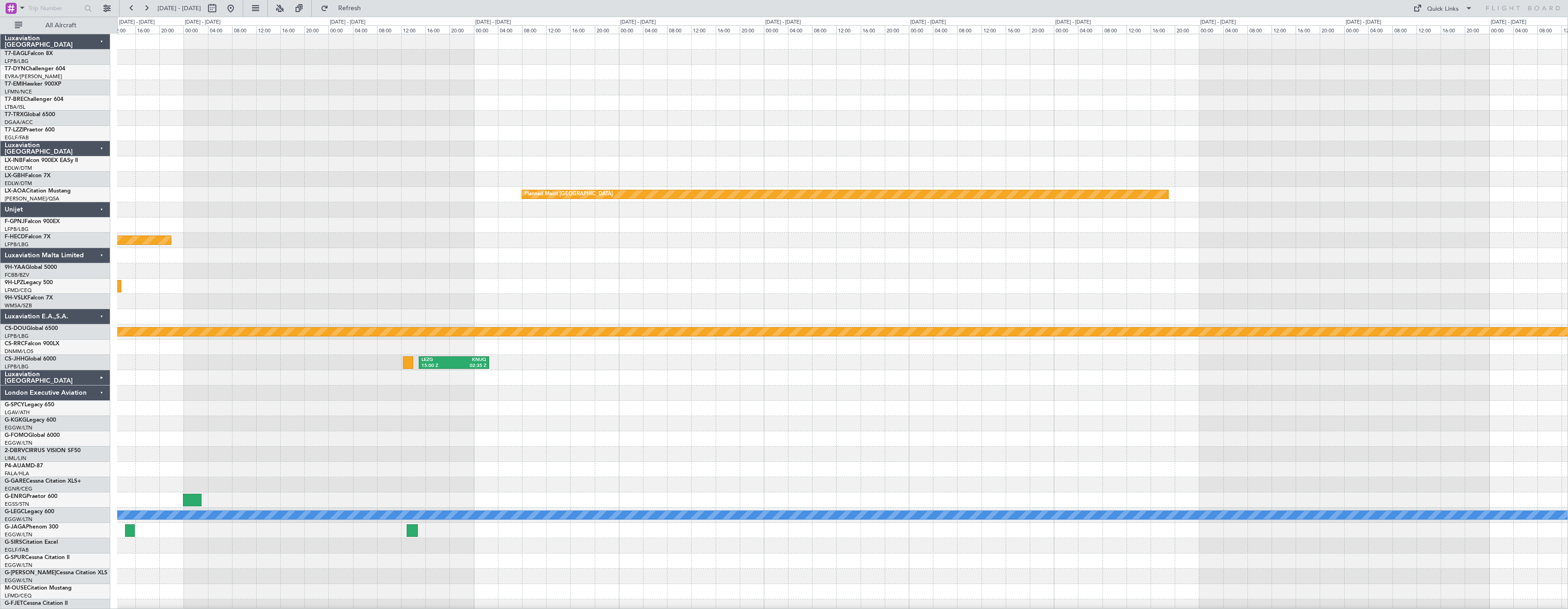
click at [856, 310] on div "Planned Maint [GEOGRAPHIC_DATA] Planned Maint [GEOGRAPHIC_DATA] ([GEOGRAPHIC_DA…" at bounding box center [842, 363] width 1451 height 657
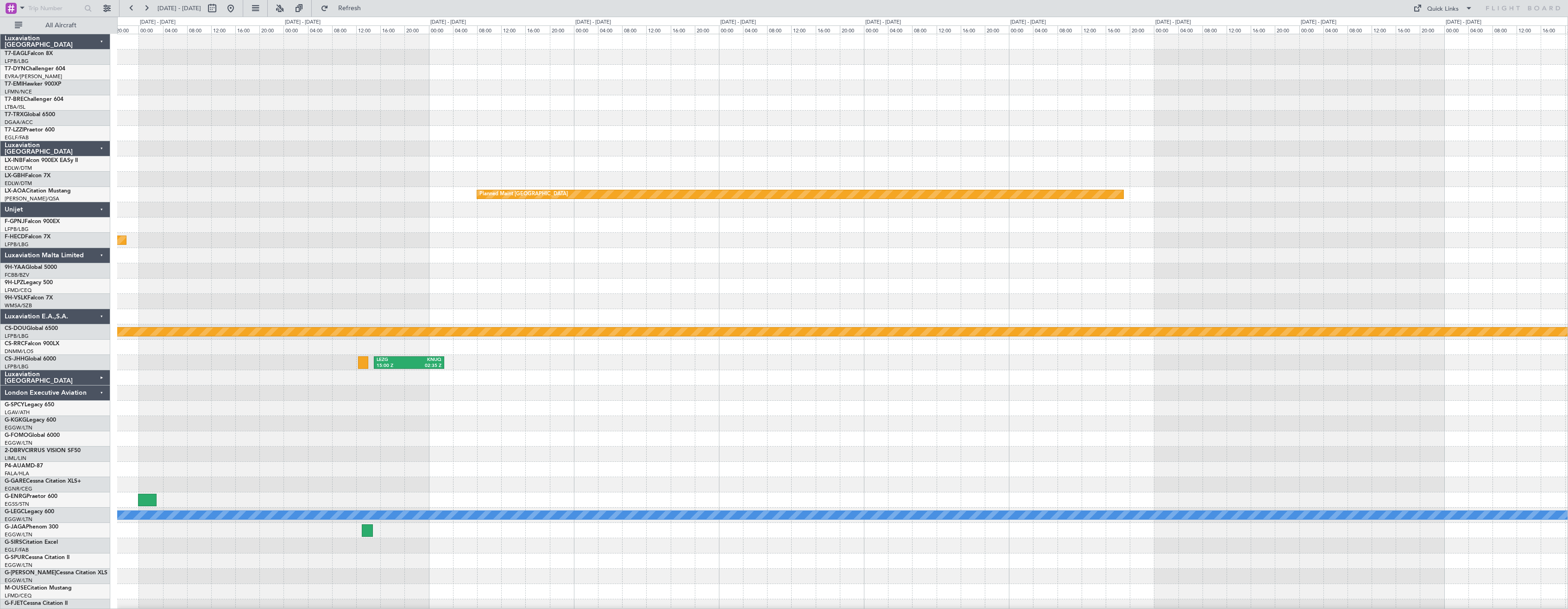
scroll to position [82, 0]
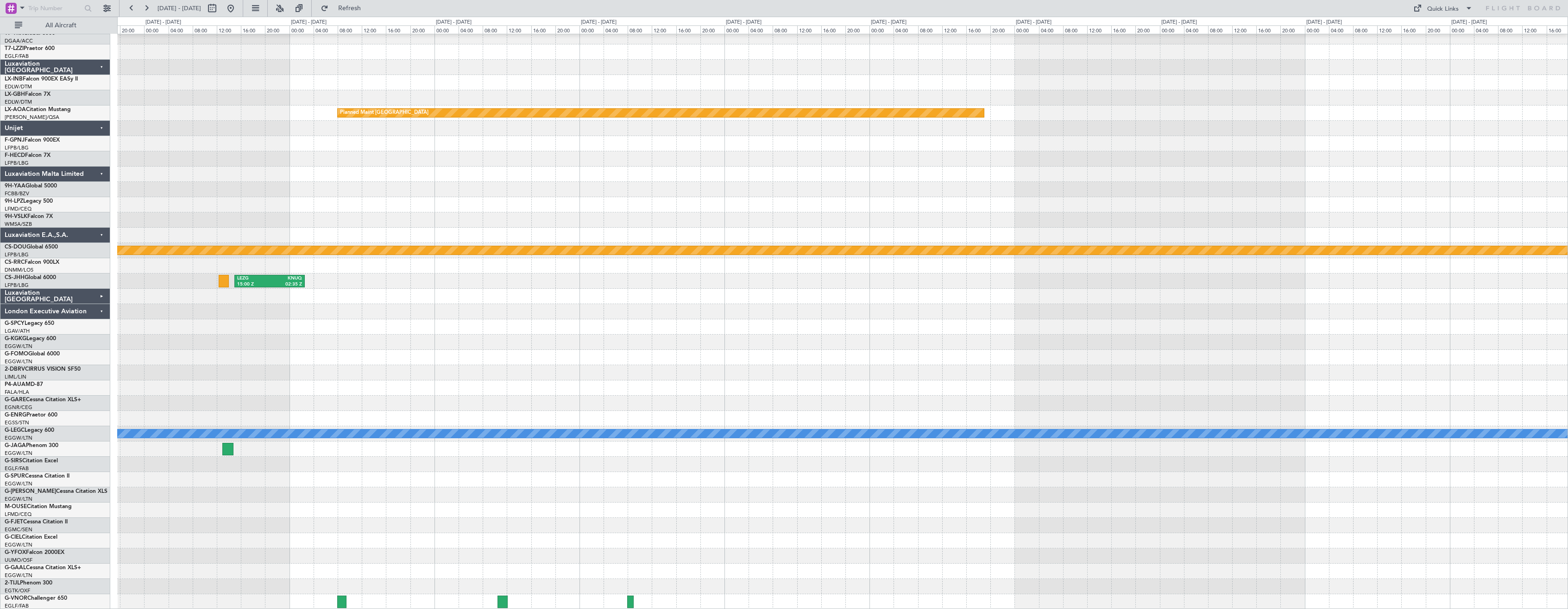
click at [878, 188] on div "Planned Maint [GEOGRAPHIC_DATA] Planned Maint [GEOGRAPHIC_DATA] ([GEOGRAPHIC_DA…" at bounding box center [842, 281] width 1451 height 657
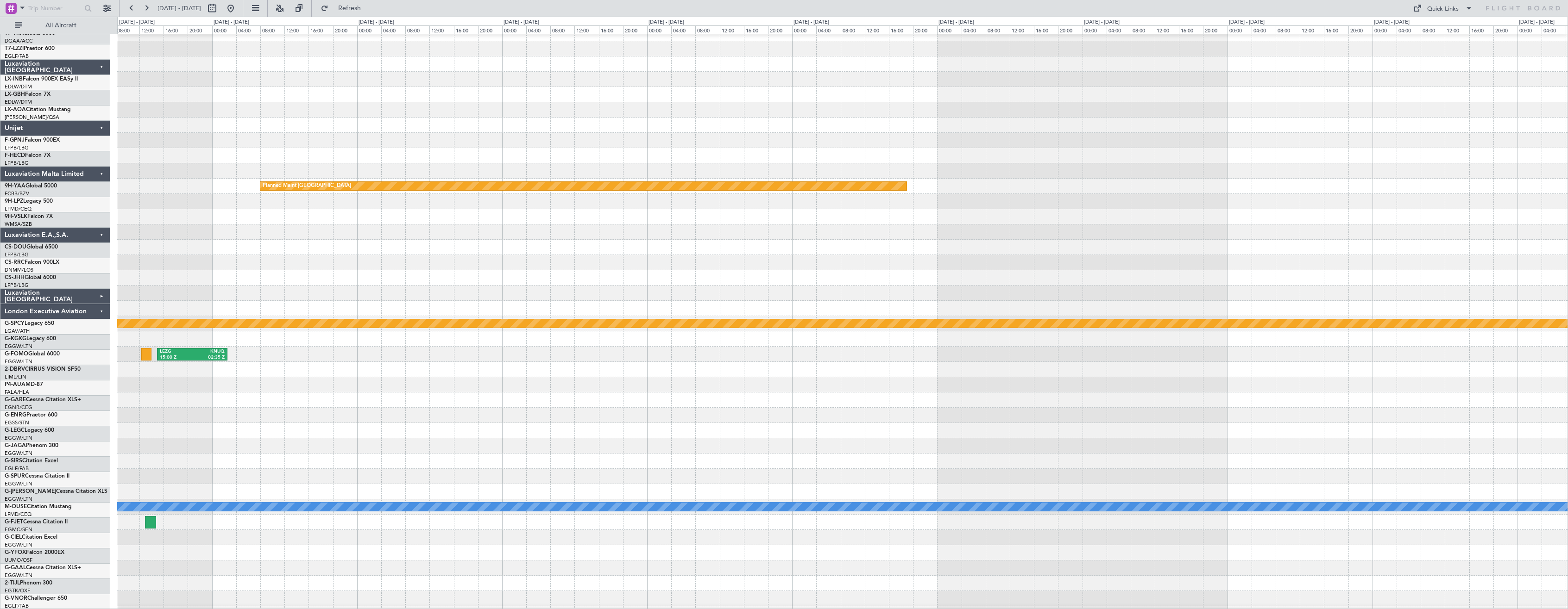
scroll to position [0, 0]
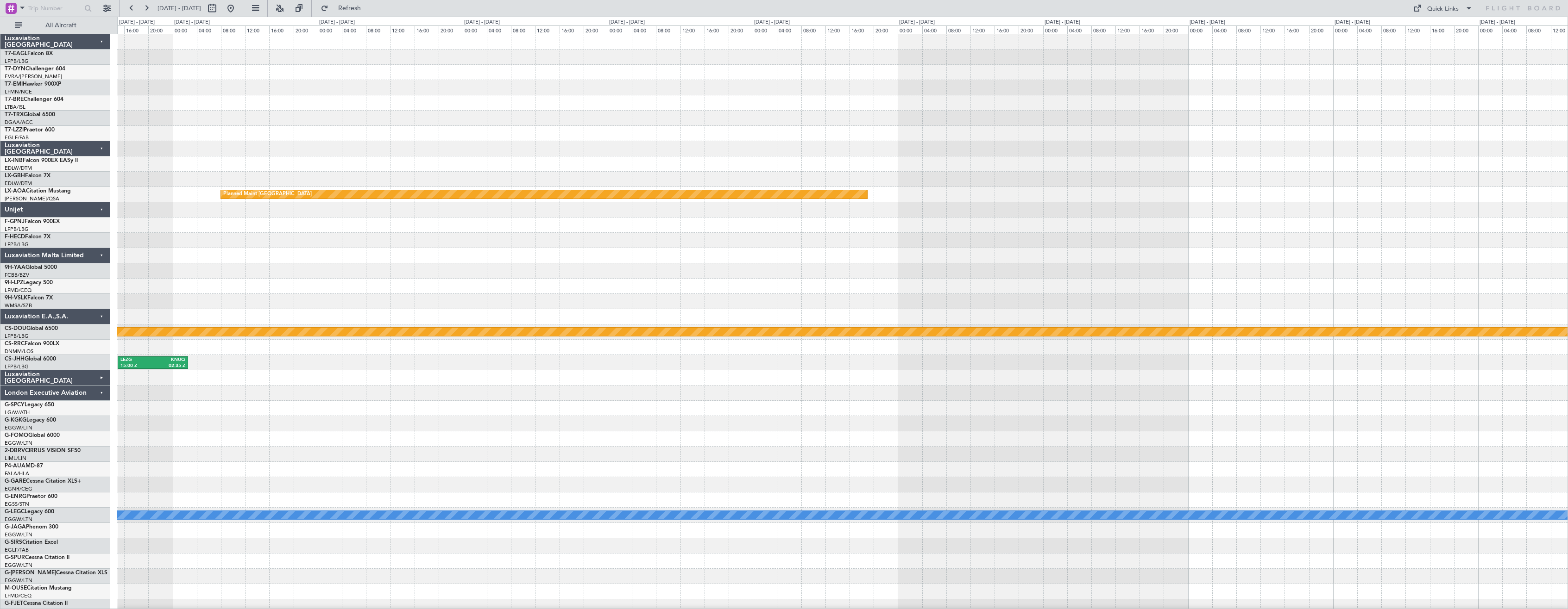
click at [1060, 429] on div "Planned Maint [GEOGRAPHIC_DATA] Planned Maint [GEOGRAPHIC_DATA] ([GEOGRAPHIC_DA…" at bounding box center [842, 363] width 1451 height 657
click at [238, 11] on button at bounding box center [231, 9] width 15 height 15
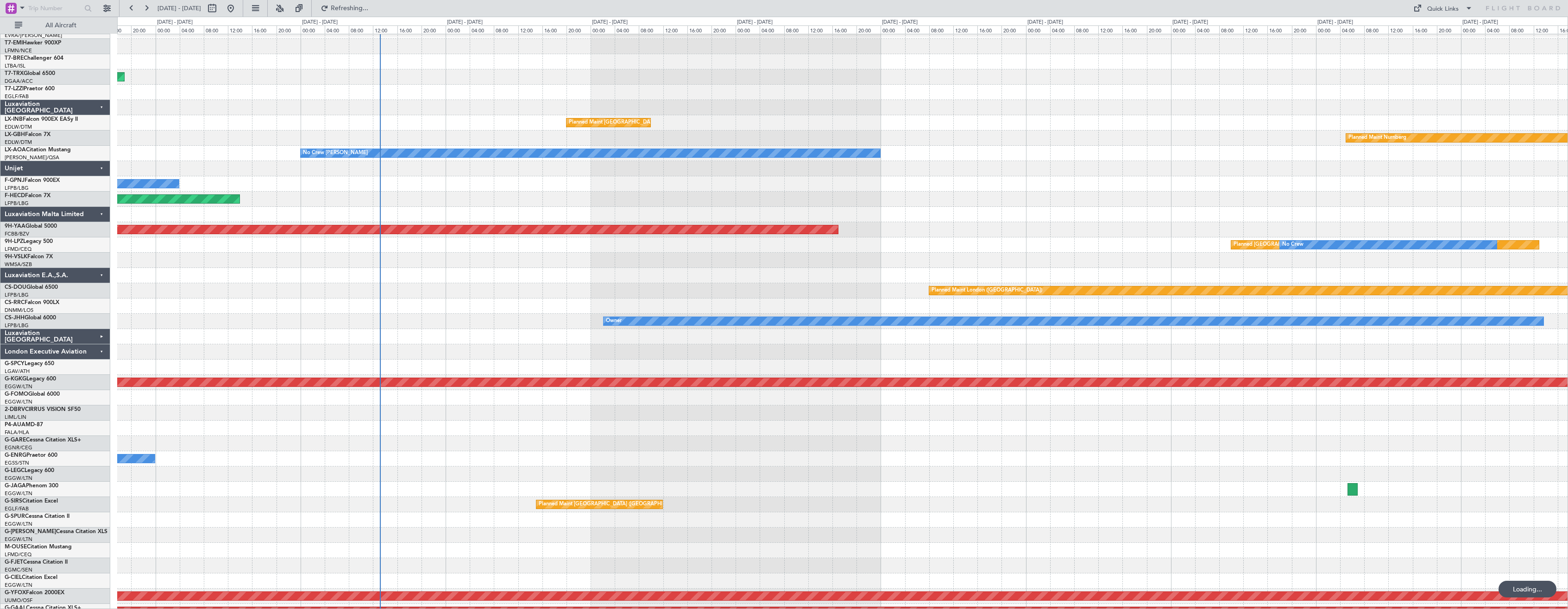
click at [639, 294] on div "Planned Maint London ([GEOGRAPHIC_DATA]) Planned Maint [GEOGRAPHIC_DATA] ([GEOG…" at bounding box center [842, 291] width 1451 height 15
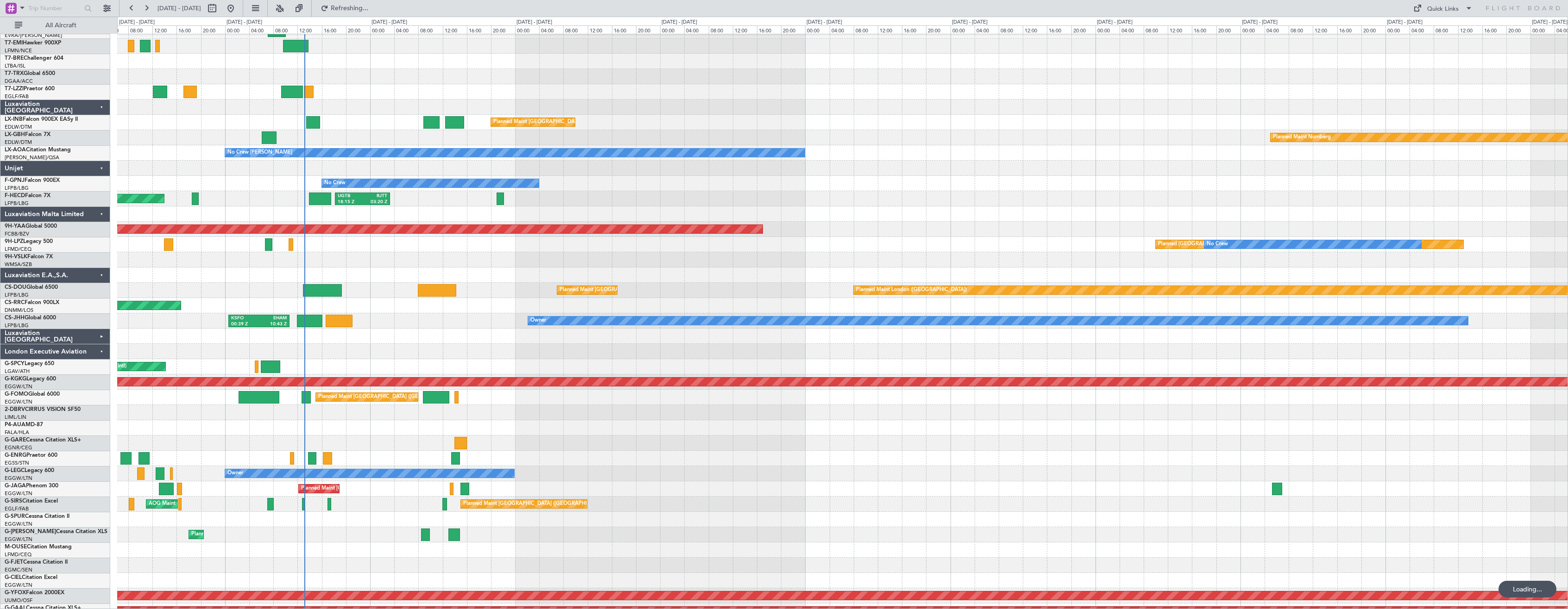
scroll to position [41, 0]
